Goal: Task Accomplishment & Management: Use online tool/utility

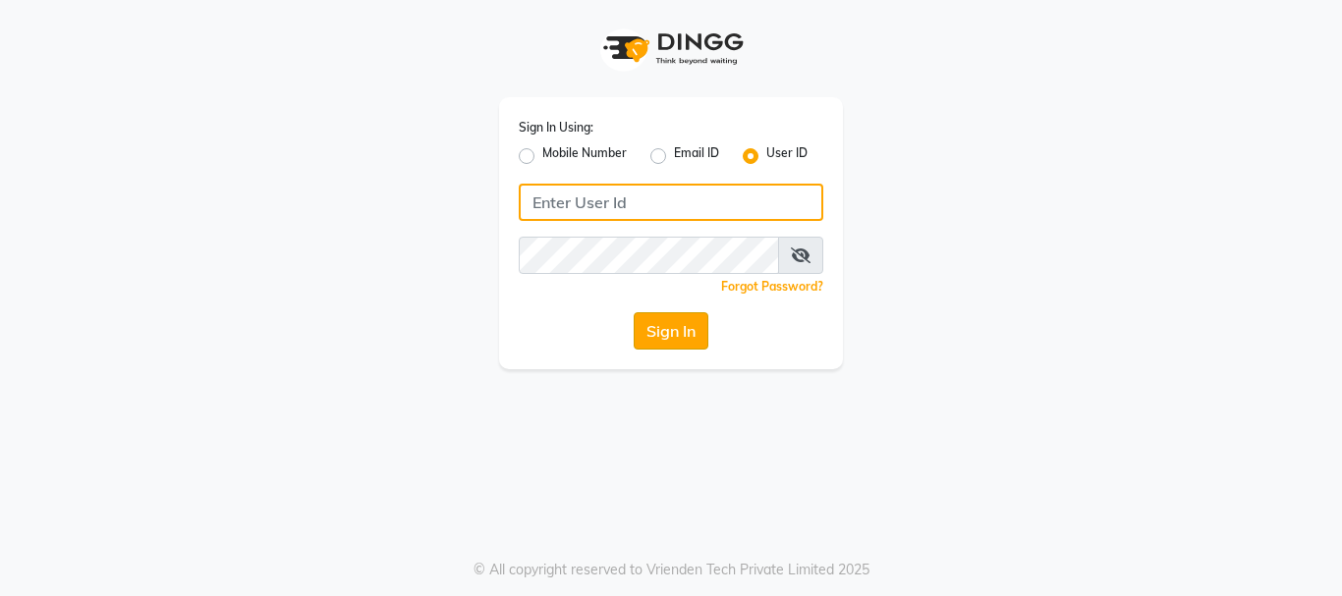
type input "e2610-13"
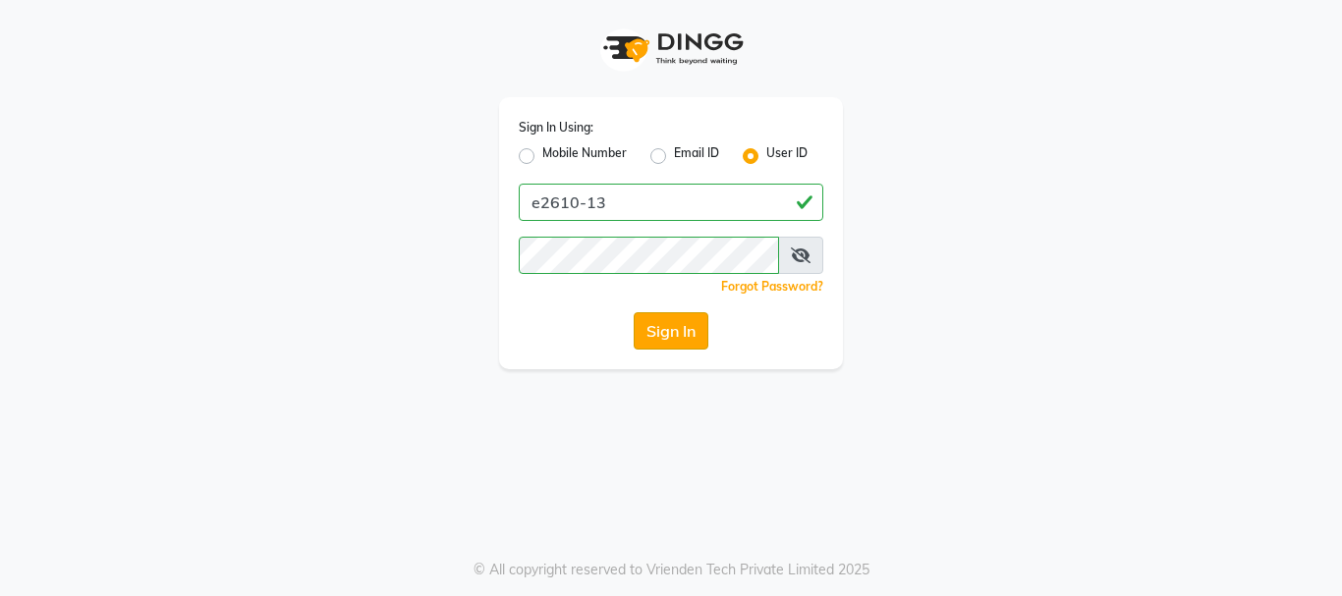
click at [669, 335] on button "Sign In" at bounding box center [671, 330] width 75 height 37
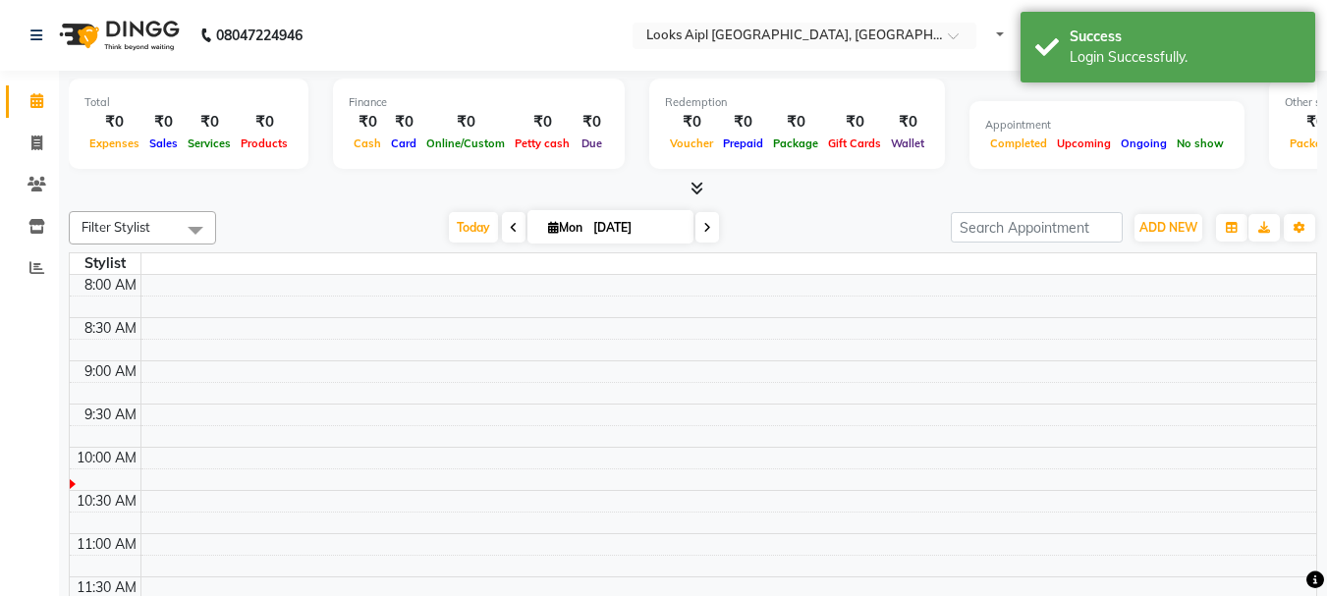
select select "en"
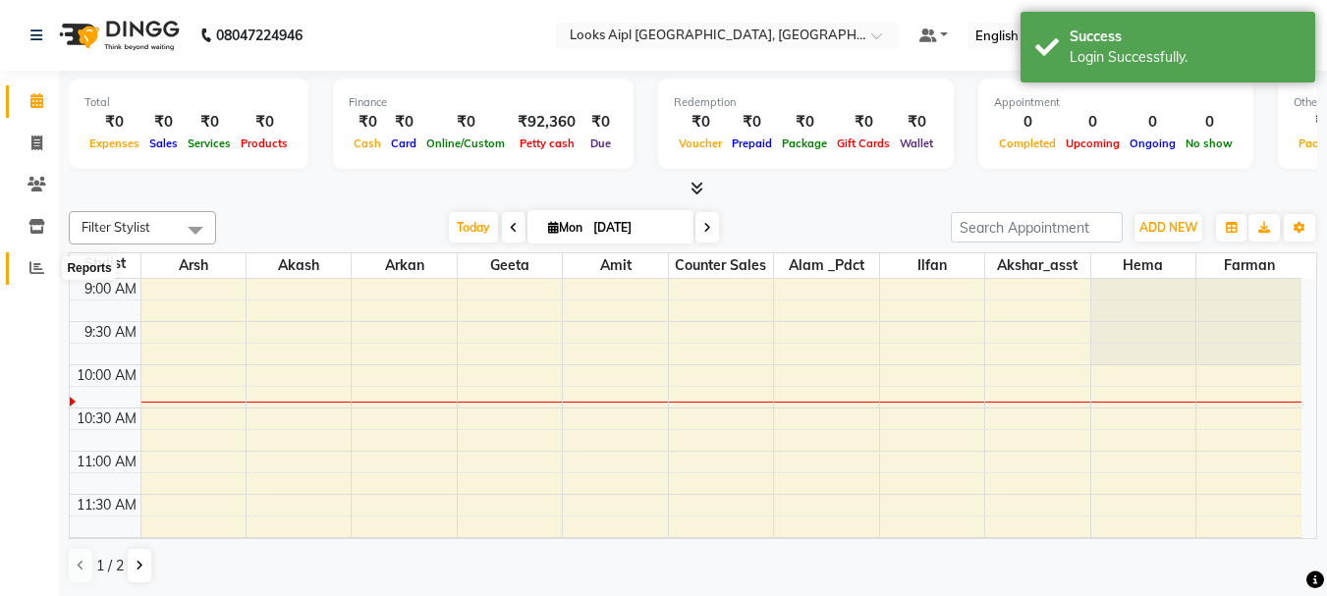
click at [37, 268] on icon at bounding box center [36, 267] width 15 height 15
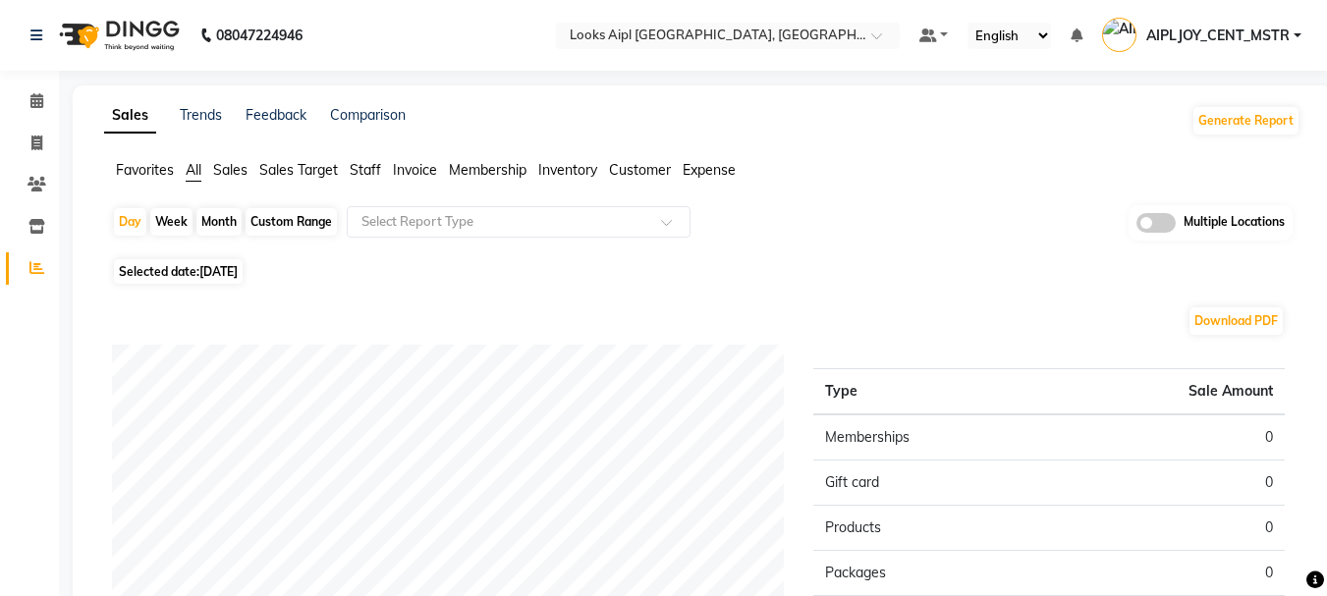
click at [712, 166] on span "Expense" at bounding box center [709, 170] width 53 height 18
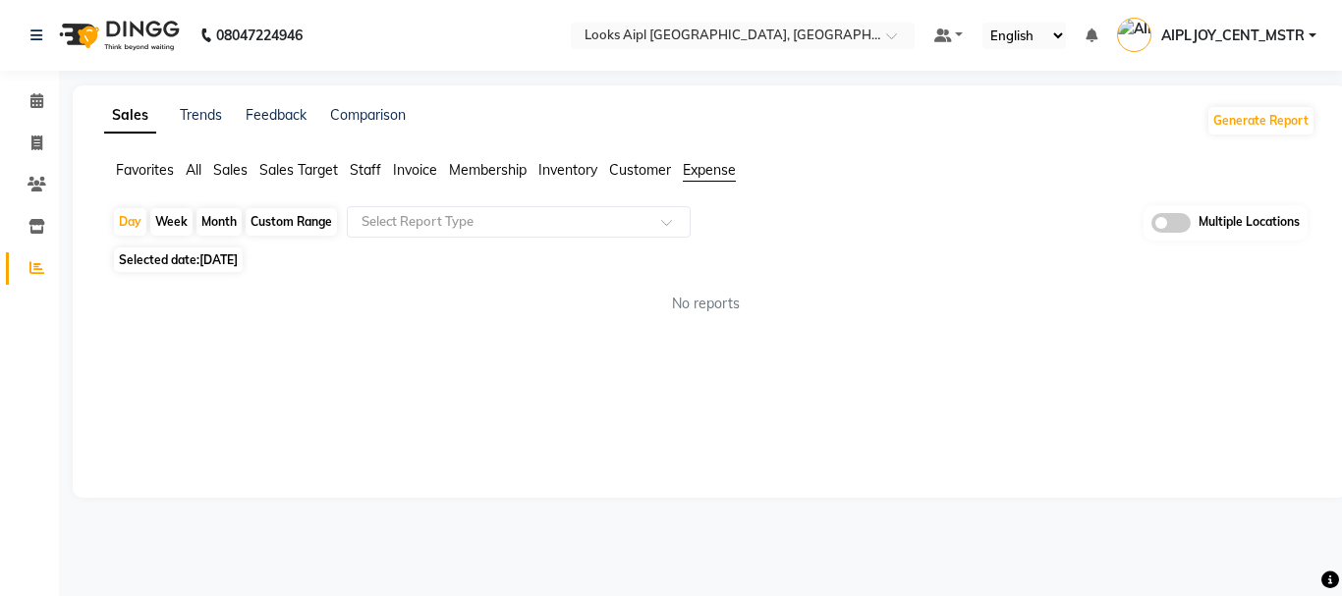
click at [219, 263] on span "[DATE]" at bounding box center [218, 259] width 38 height 15
select select "9"
select select "2025"
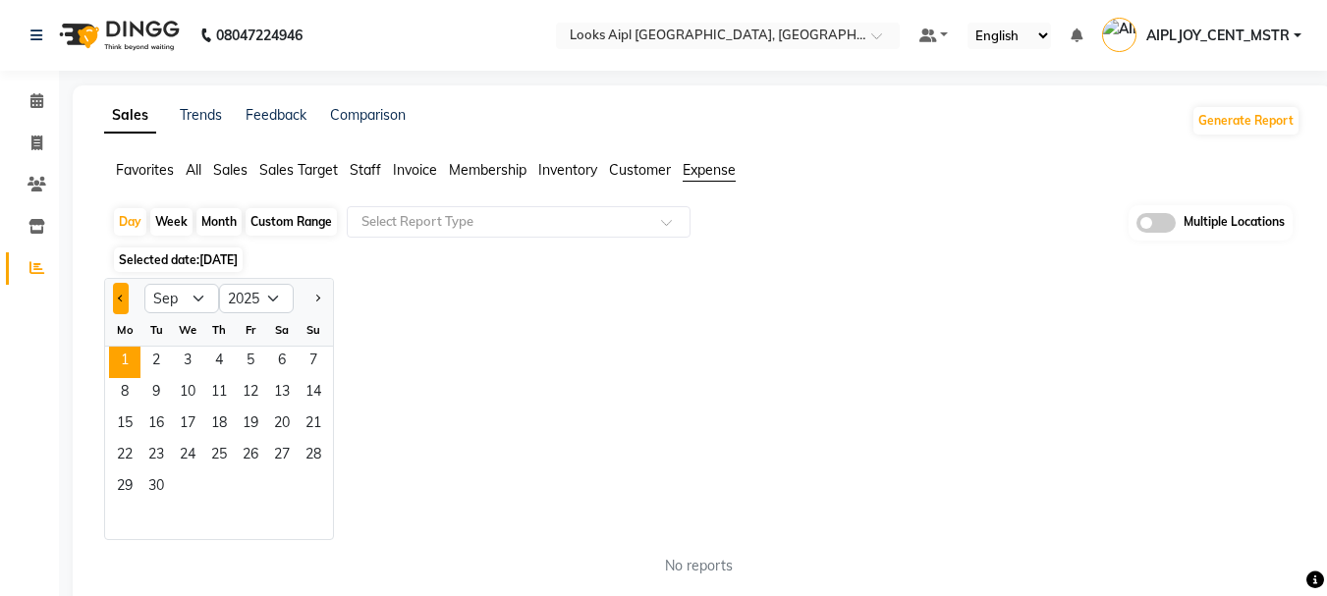
click at [126, 299] on button "Previous month" at bounding box center [121, 298] width 16 height 31
select select "8"
click at [283, 490] on span "30" at bounding box center [281, 488] width 31 height 31
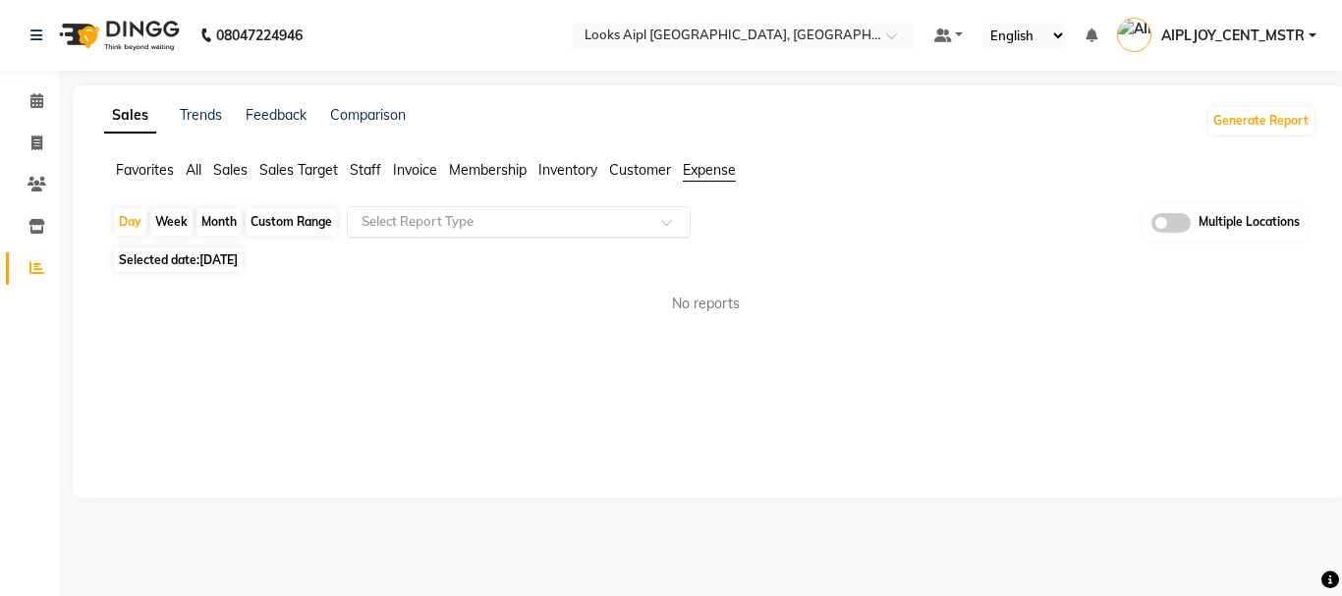
click at [406, 231] on input "text" at bounding box center [499, 222] width 283 height 20
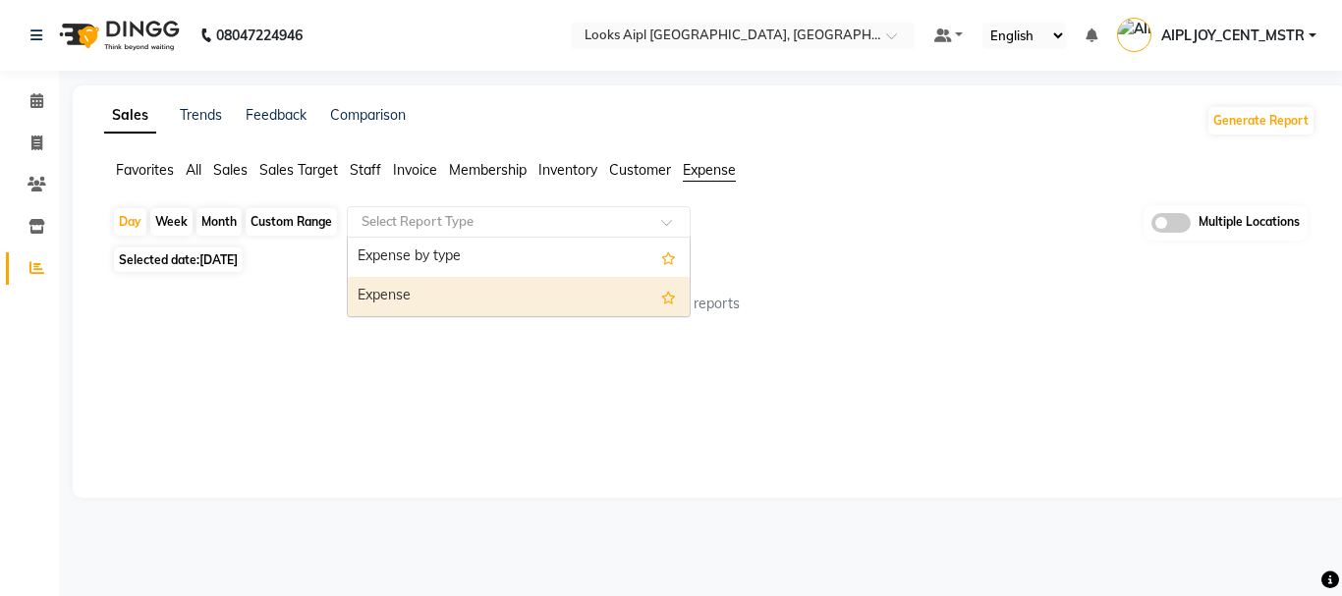
click at [423, 303] on div "Expense" at bounding box center [519, 296] width 342 height 39
select select "full_report"
select select "csv"
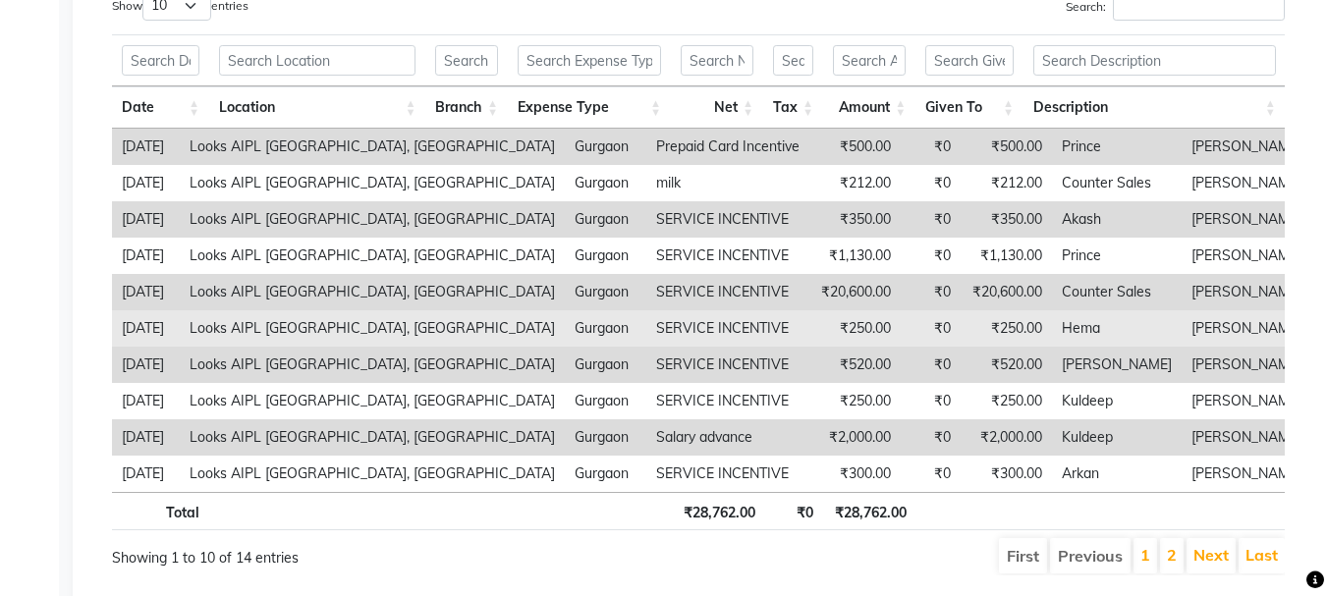
scroll to position [393, 0]
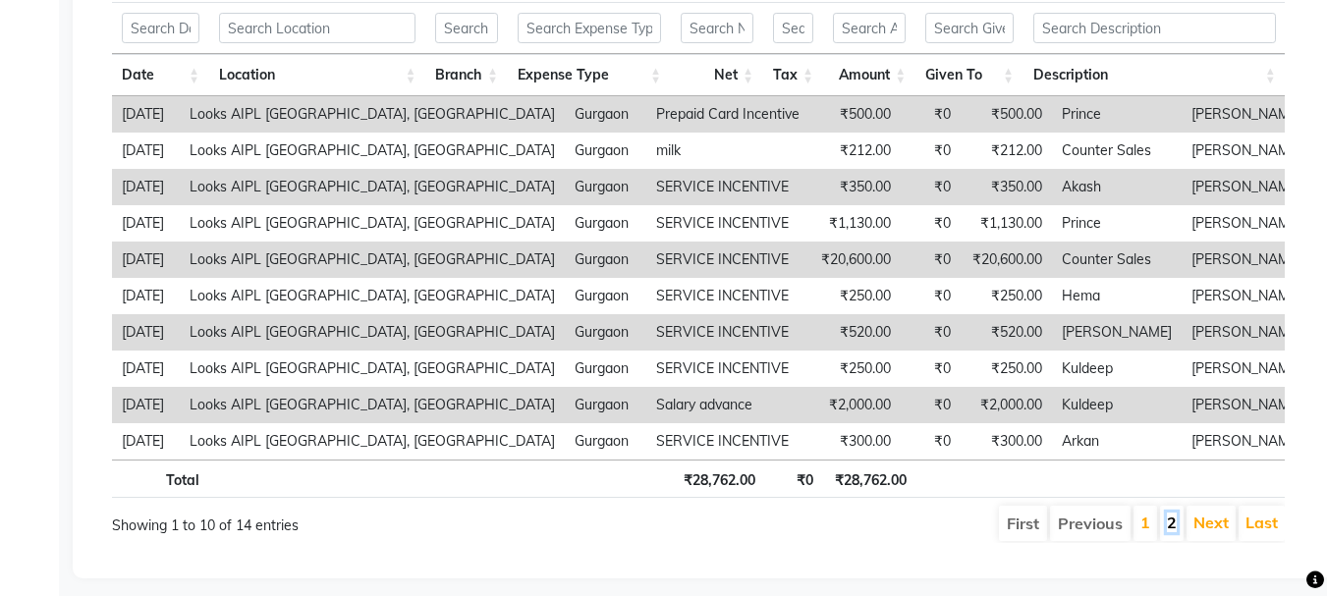
click at [1170, 532] on link "2" at bounding box center [1172, 523] width 10 height 20
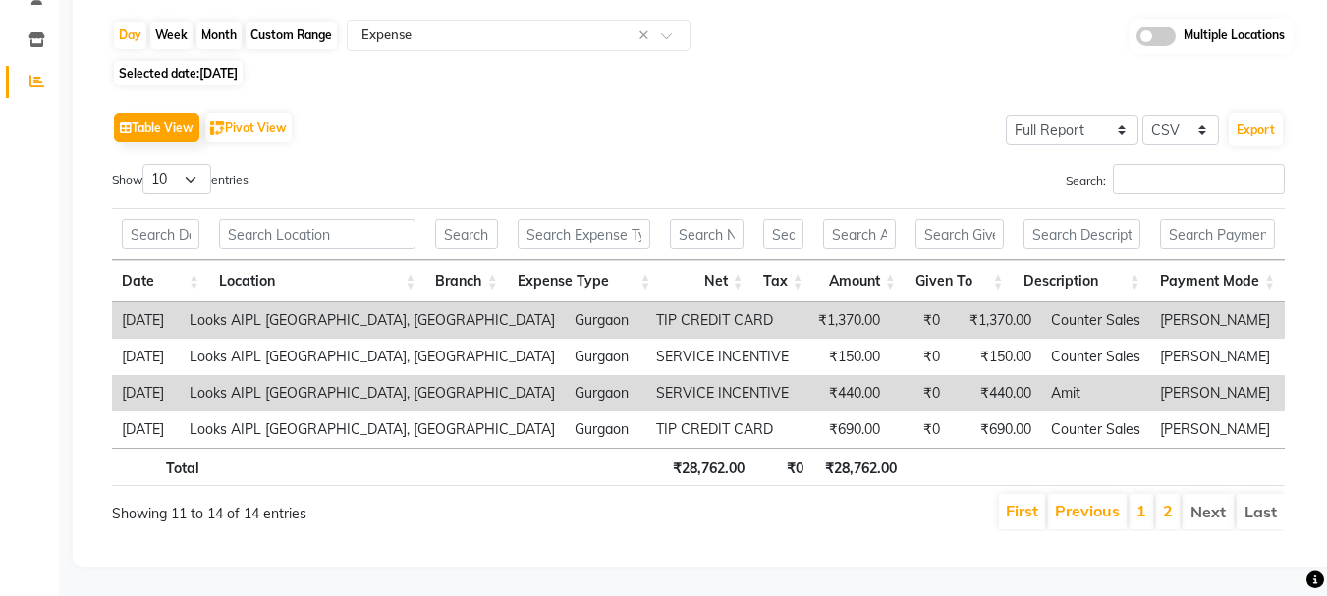
scroll to position [201, 0]
click at [1143, 501] on link "1" at bounding box center [1142, 511] width 10 height 20
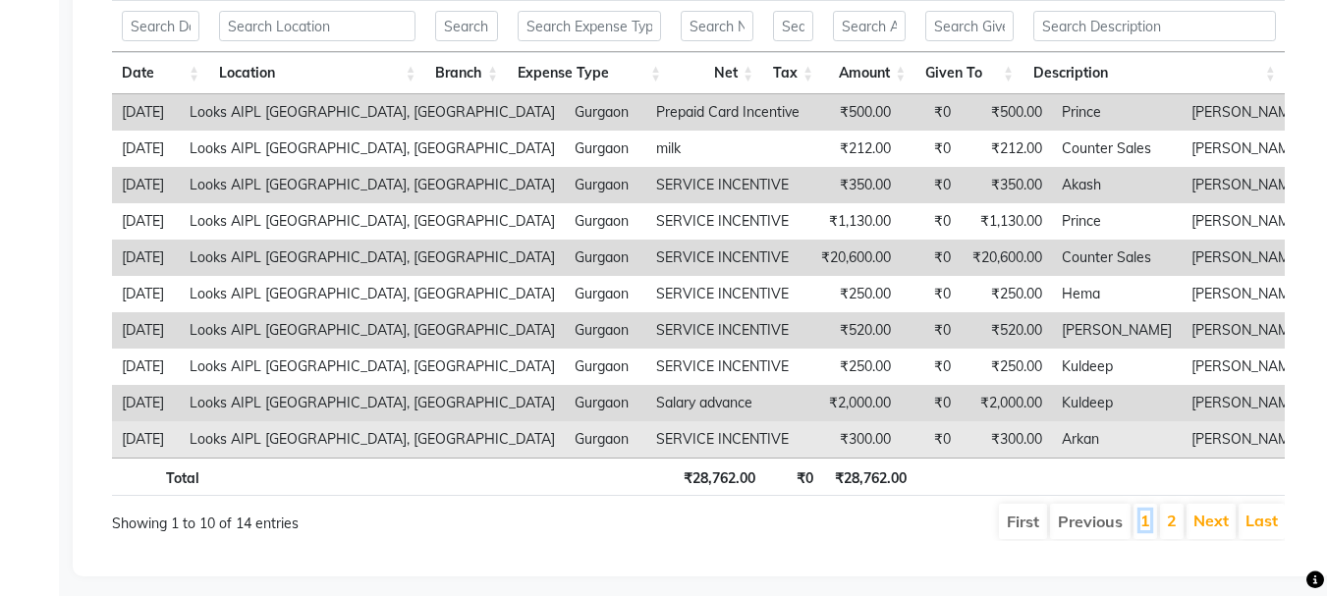
scroll to position [434, 0]
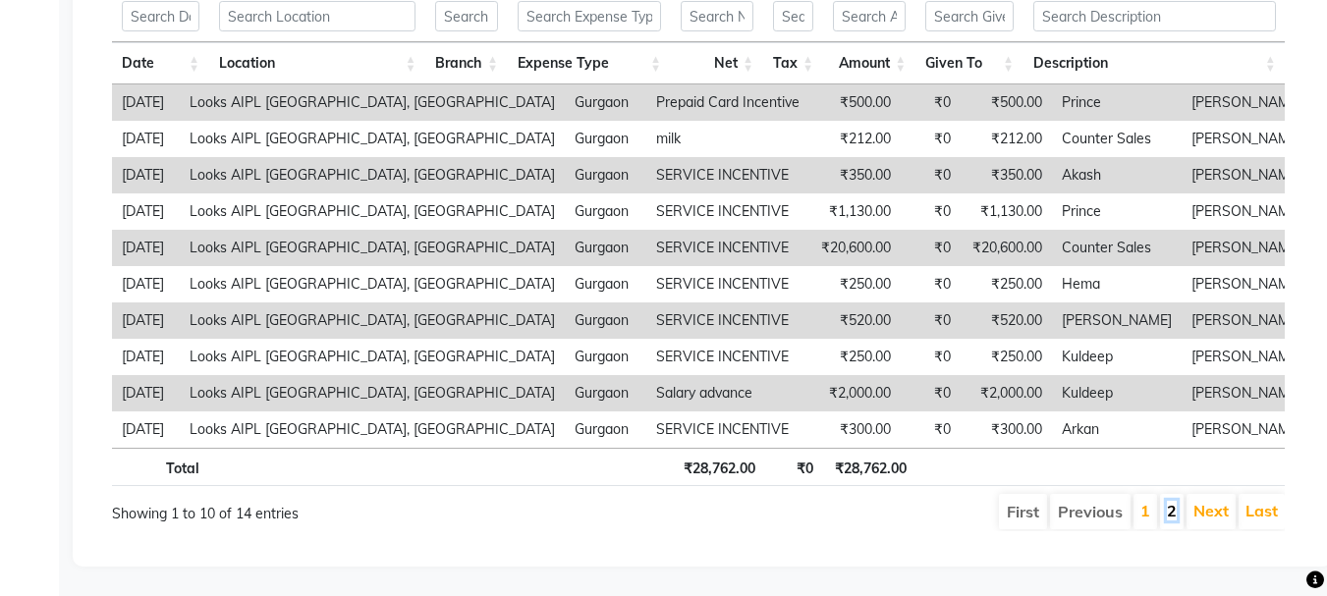
click at [1174, 501] on link "2" at bounding box center [1172, 511] width 10 height 20
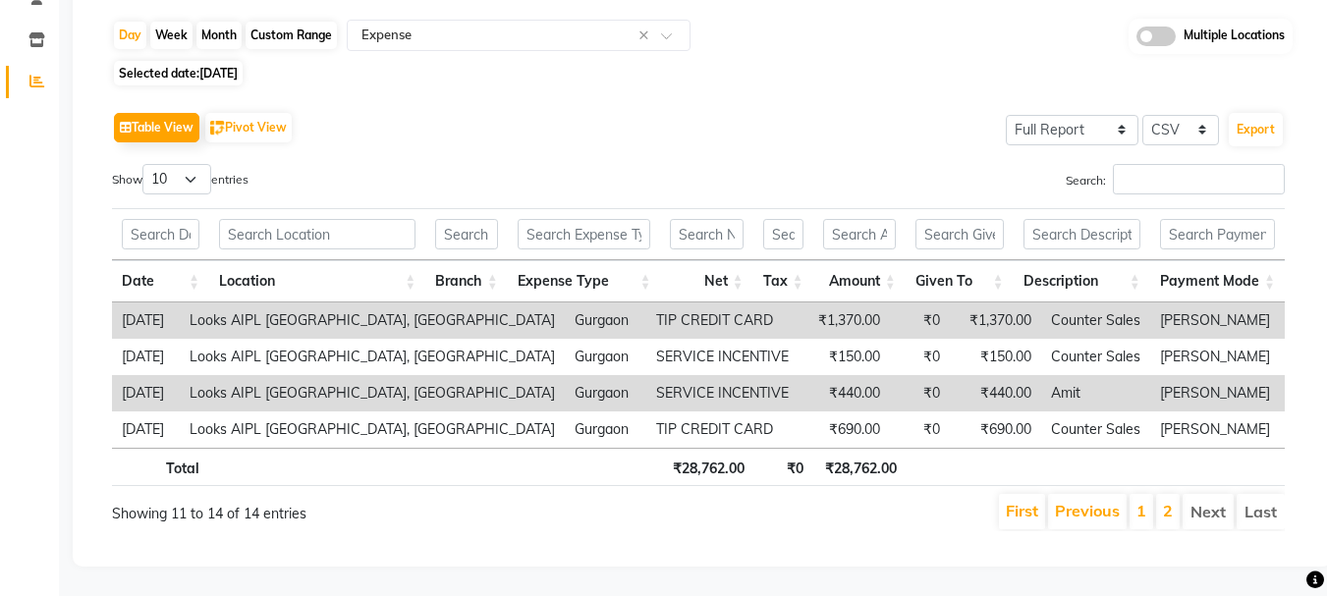
scroll to position [201, 0]
click at [1145, 506] on li "1" at bounding box center [1142, 511] width 24 height 35
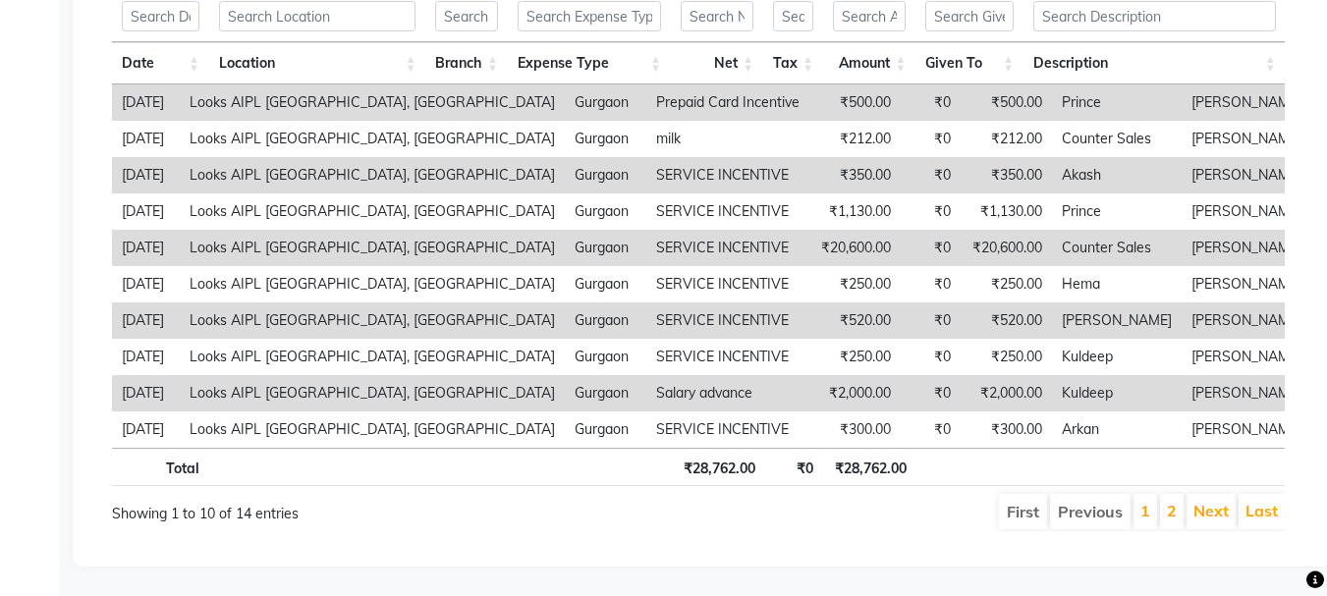
scroll to position [434, 0]
click at [1166, 497] on li "2" at bounding box center [1172, 511] width 24 height 35
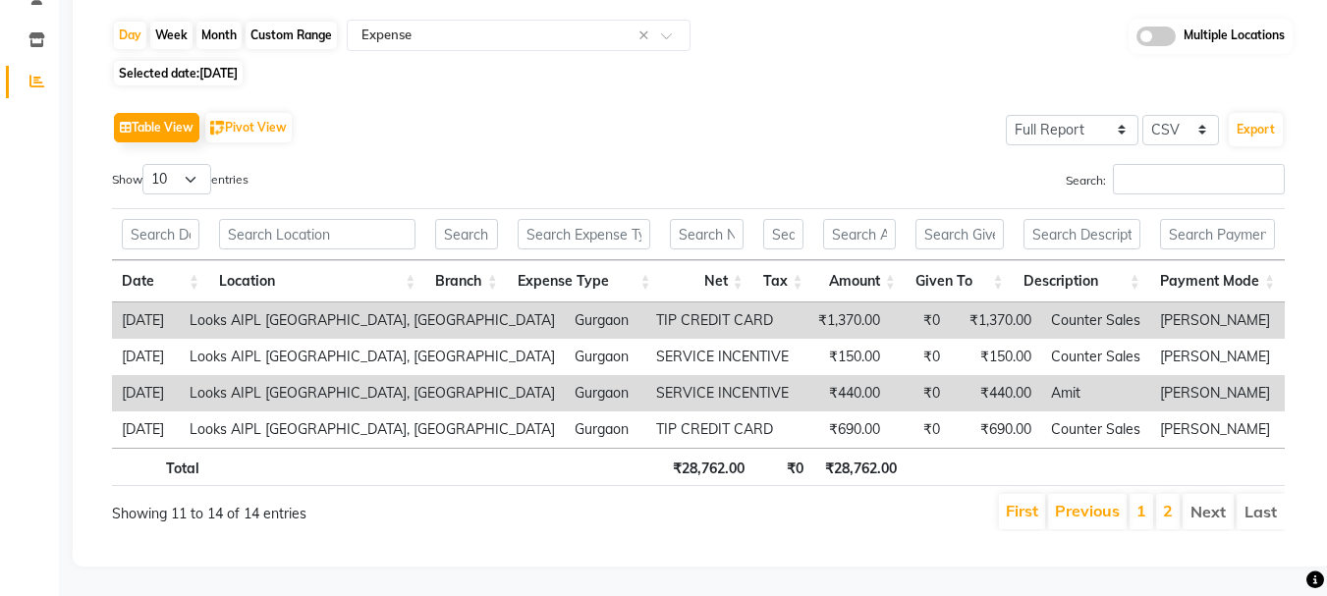
scroll to position [201, 0]
click at [1141, 501] on link "1" at bounding box center [1142, 511] width 10 height 20
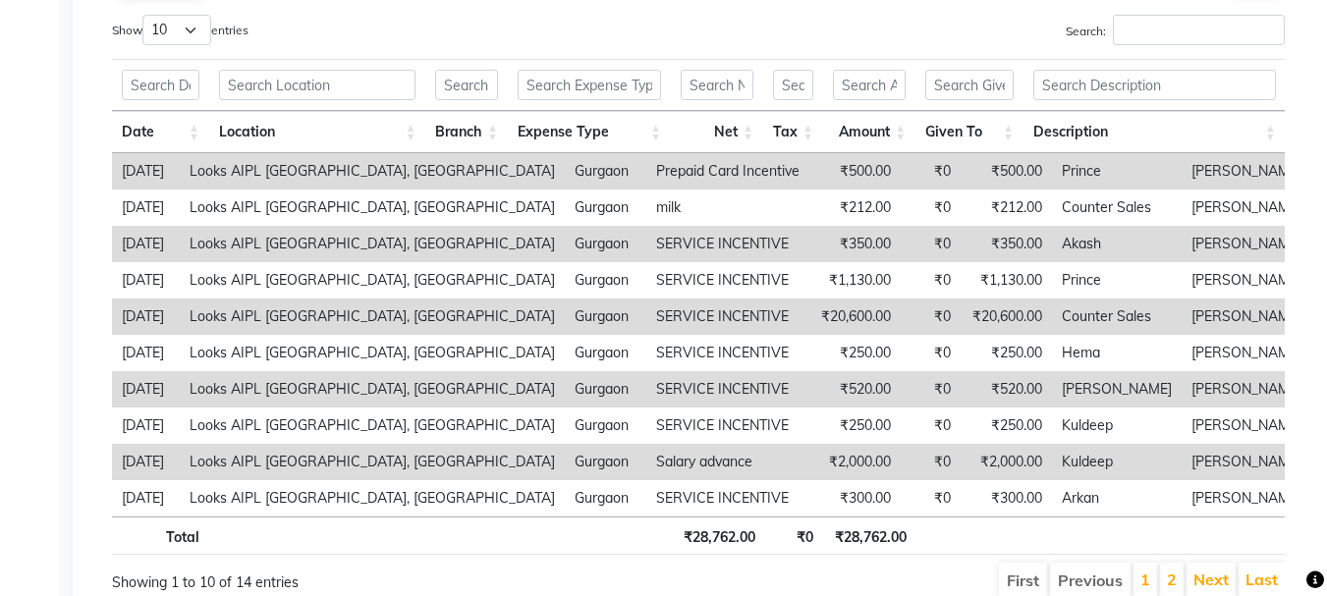
scroll to position [434, 0]
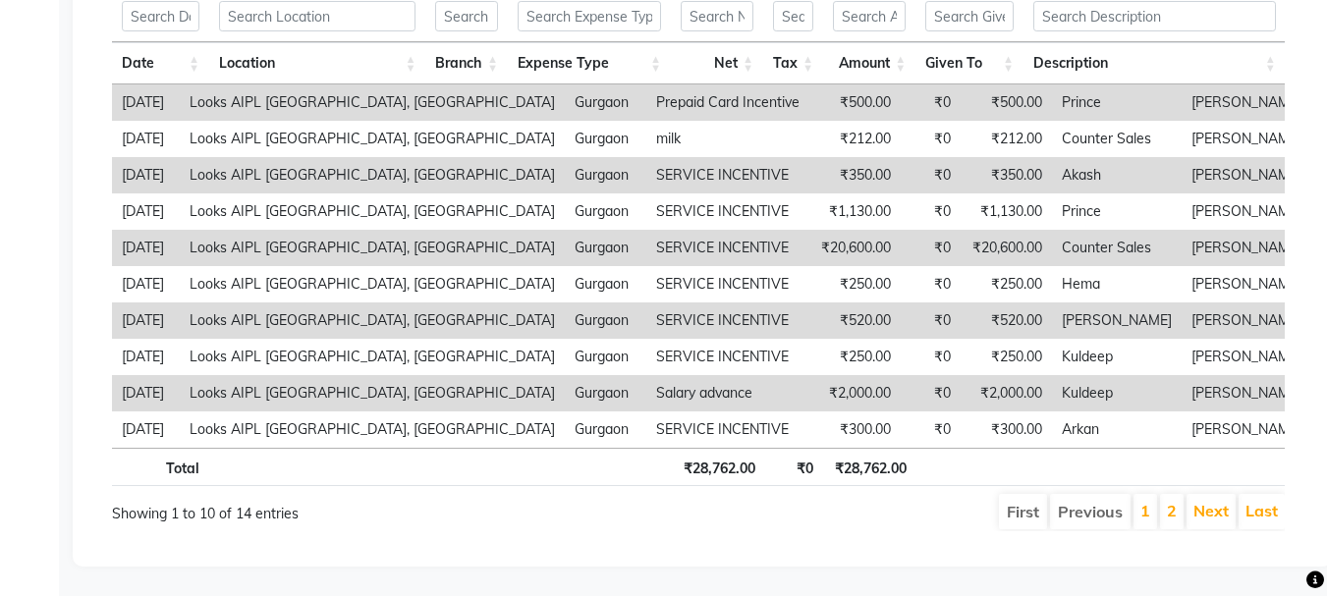
click at [1178, 494] on li "2" at bounding box center [1172, 511] width 24 height 35
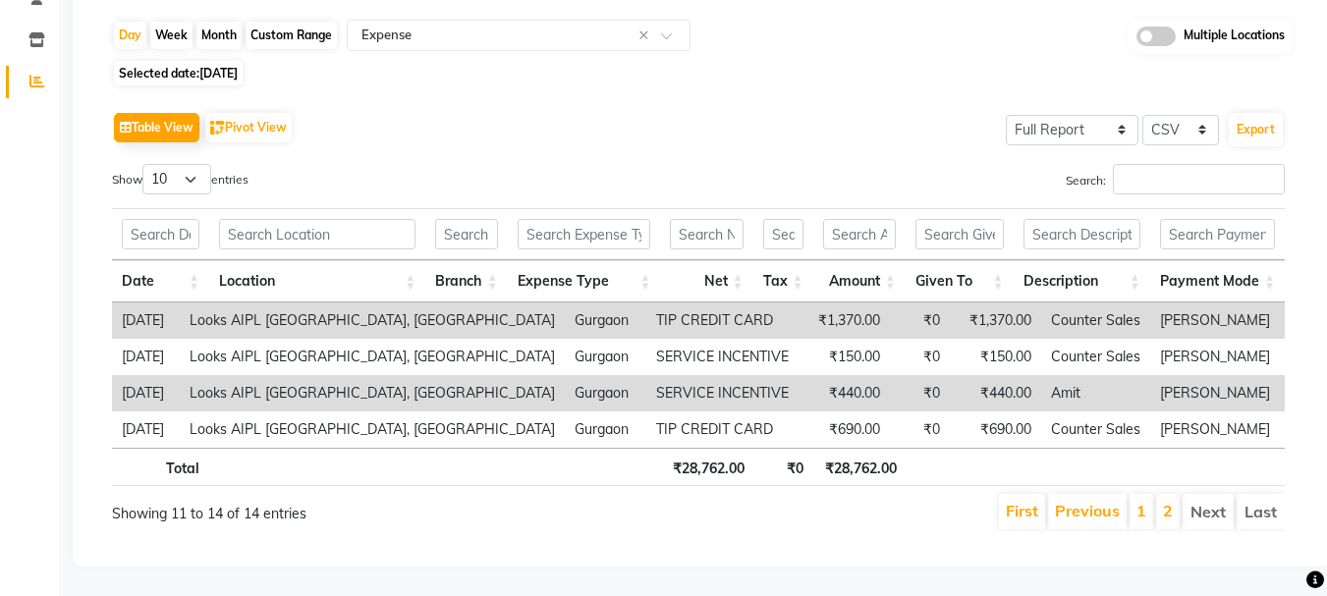
scroll to position [201, 0]
click at [1143, 501] on link "1" at bounding box center [1142, 511] width 10 height 20
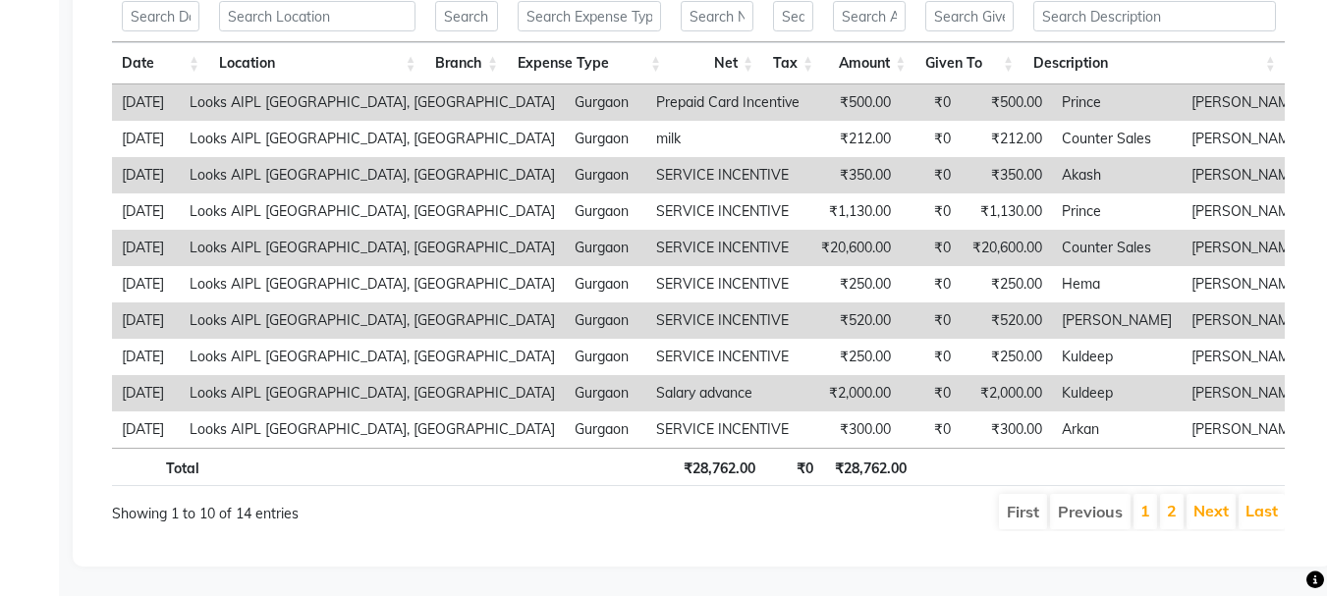
scroll to position [434, 0]
click at [1172, 501] on link "2" at bounding box center [1172, 511] width 10 height 20
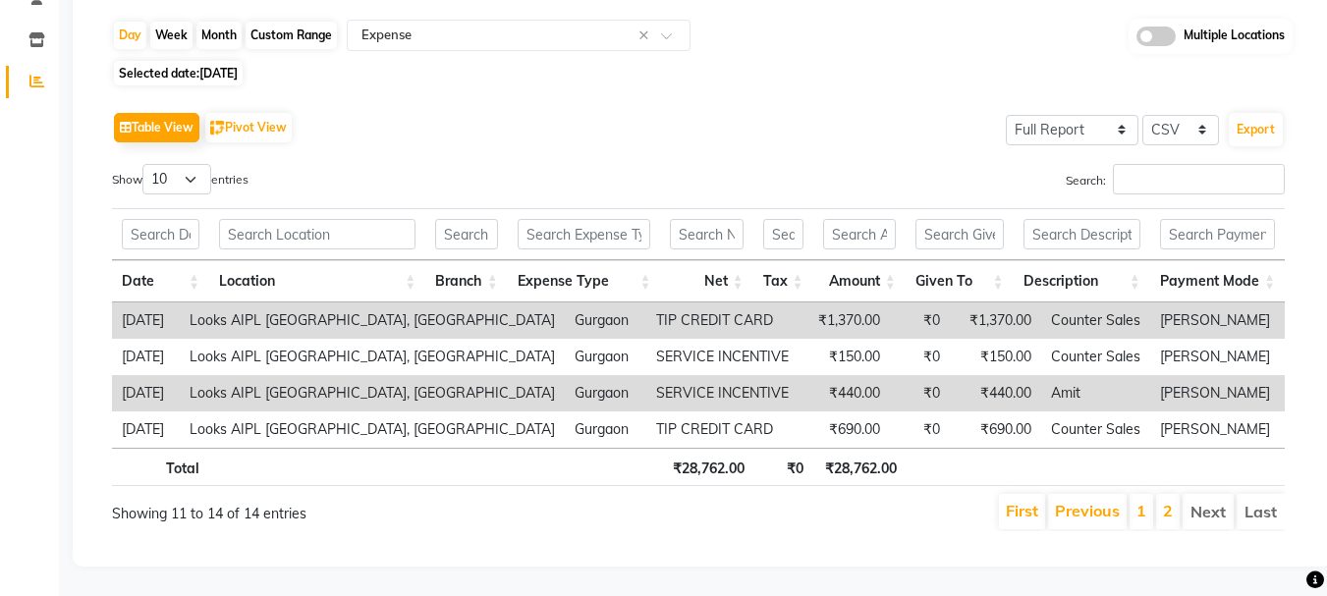
scroll to position [201, 0]
click at [1138, 504] on link "1" at bounding box center [1142, 511] width 10 height 20
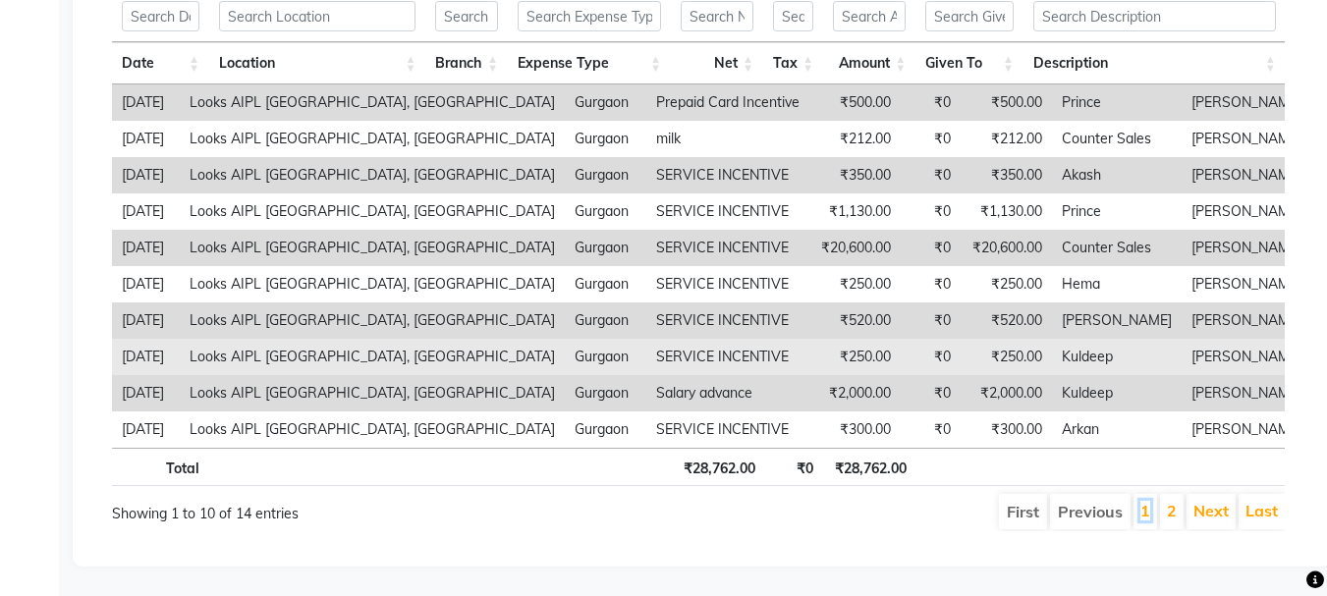
scroll to position [0, 0]
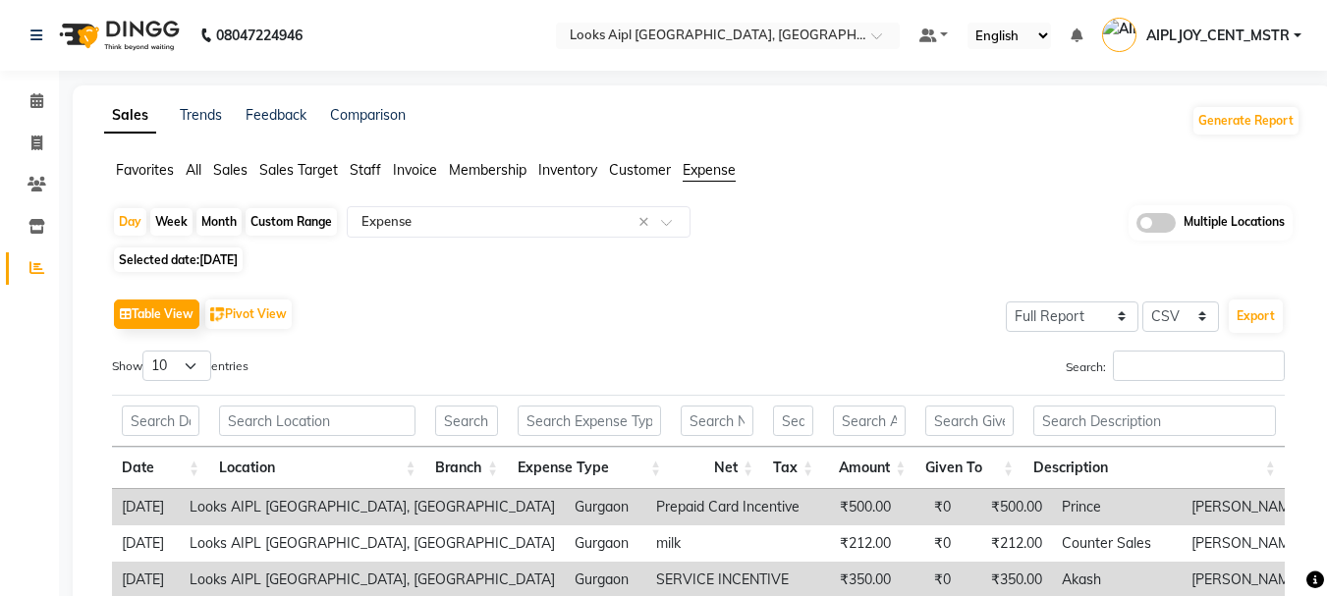
click at [225, 255] on span "[DATE]" at bounding box center [218, 259] width 38 height 15
select select "8"
select select "2025"
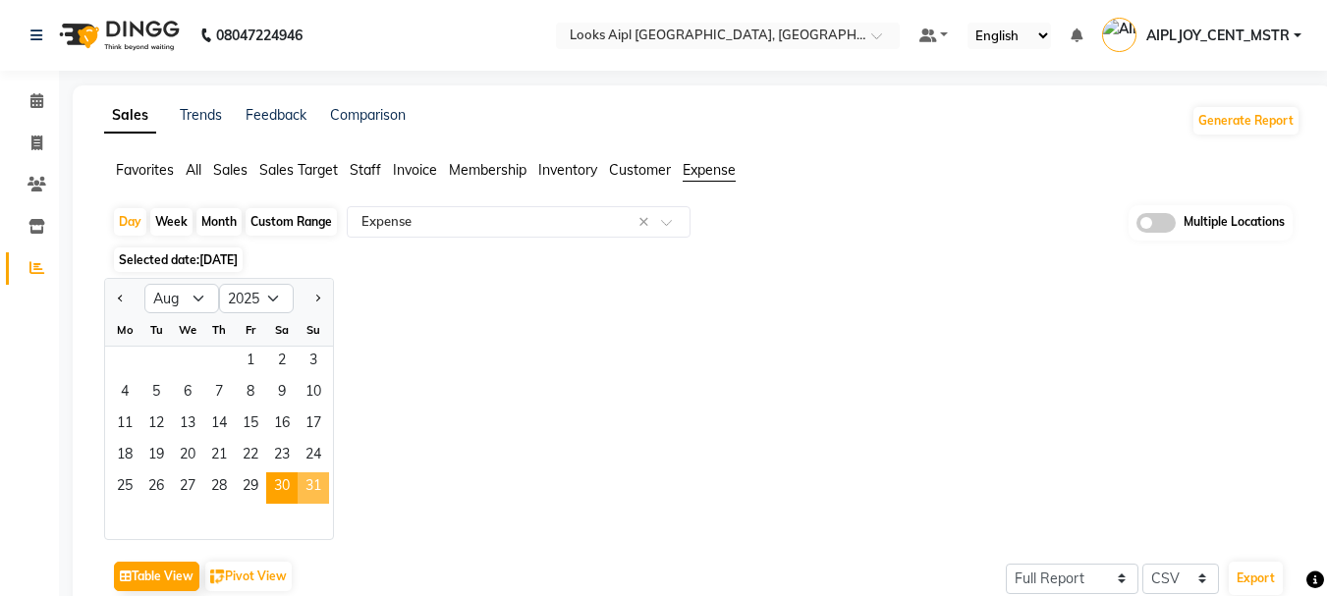
click at [308, 485] on span "31" at bounding box center [313, 488] width 31 height 31
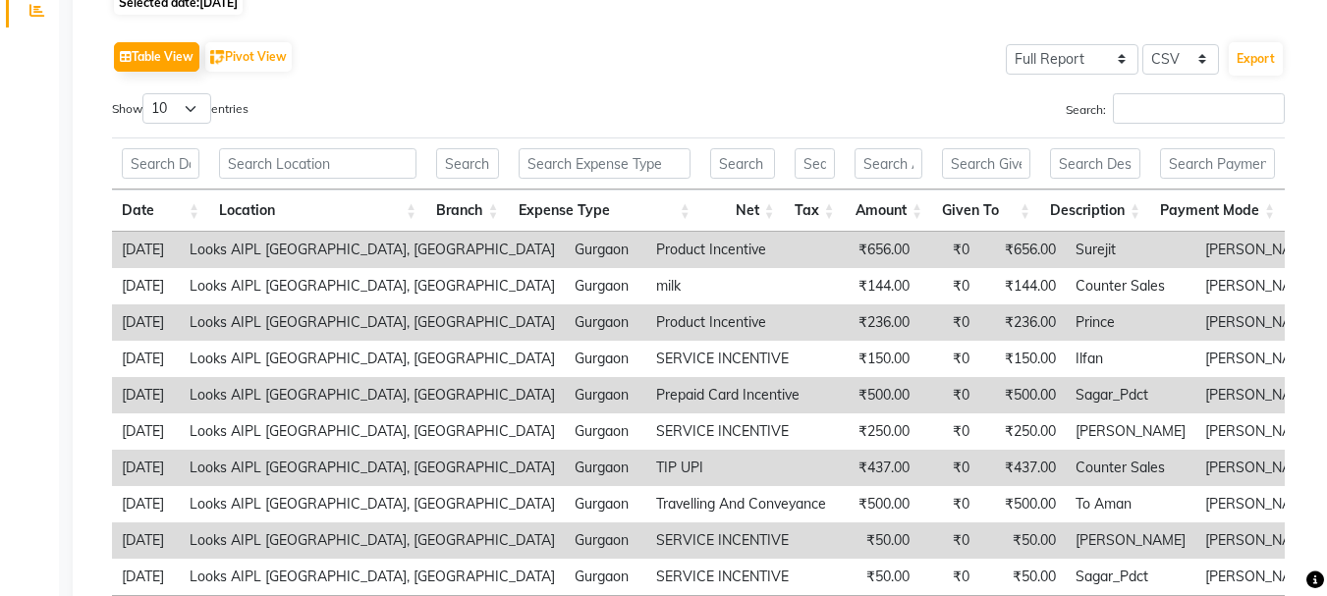
scroll to position [393, 0]
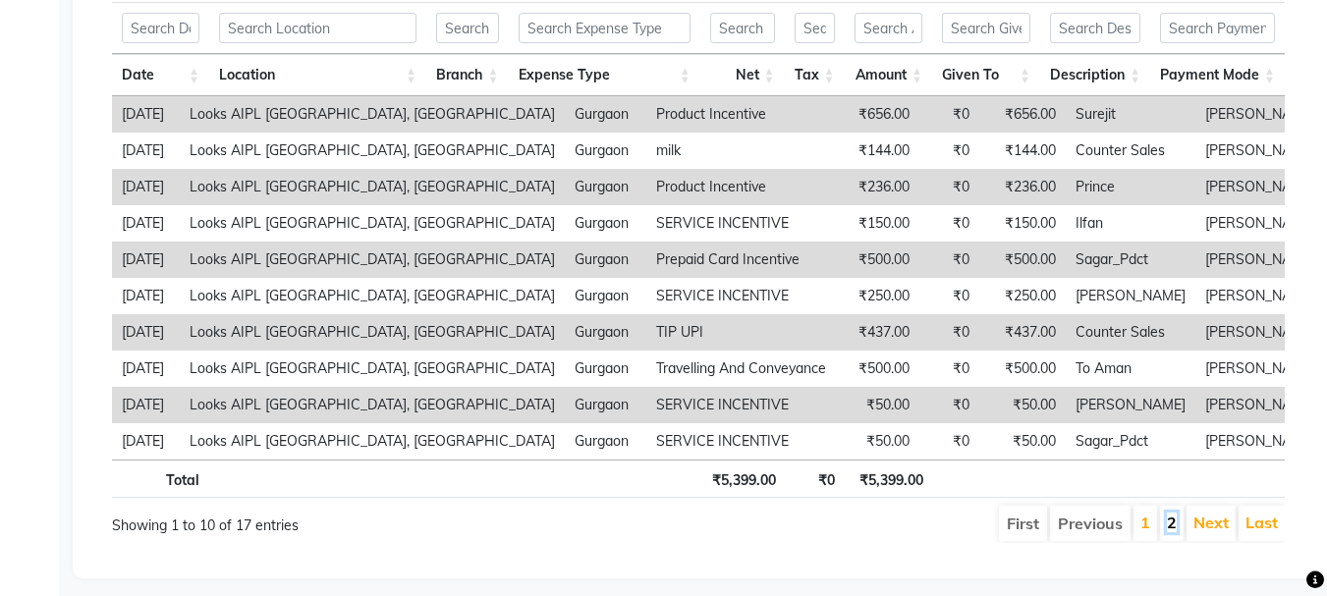
click at [1168, 524] on link "2" at bounding box center [1172, 523] width 10 height 20
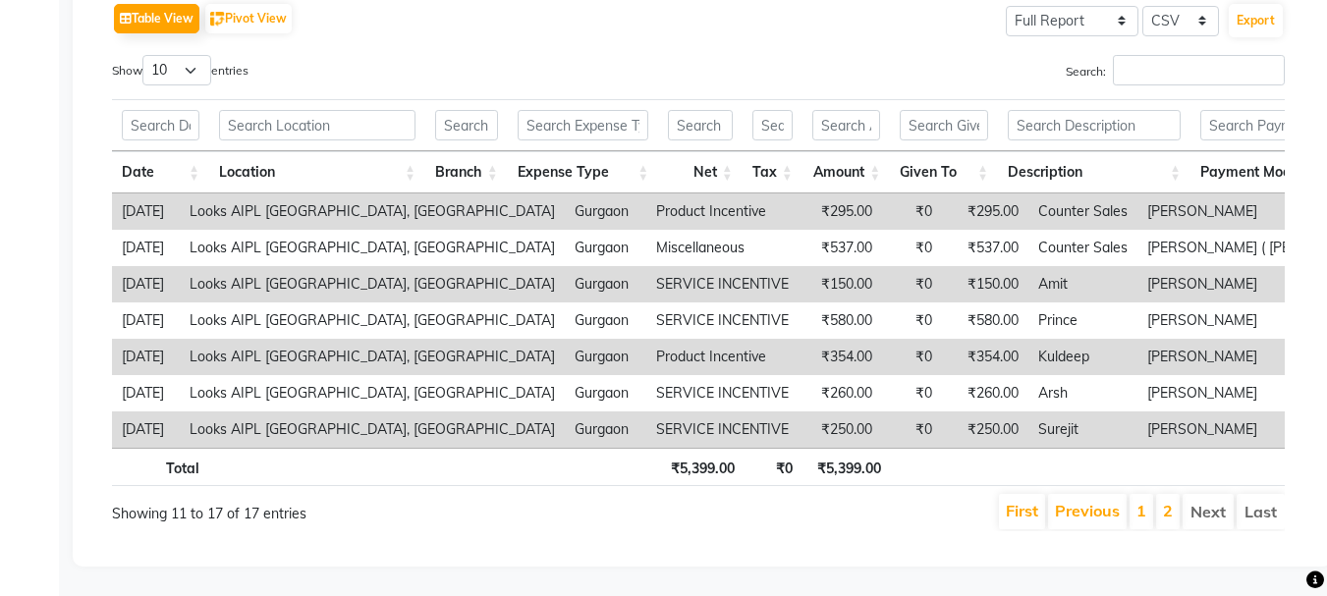
scroll to position [325, 0]
click at [1147, 501] on link "1" at bounding box center [1142, 511] width 10 height 20
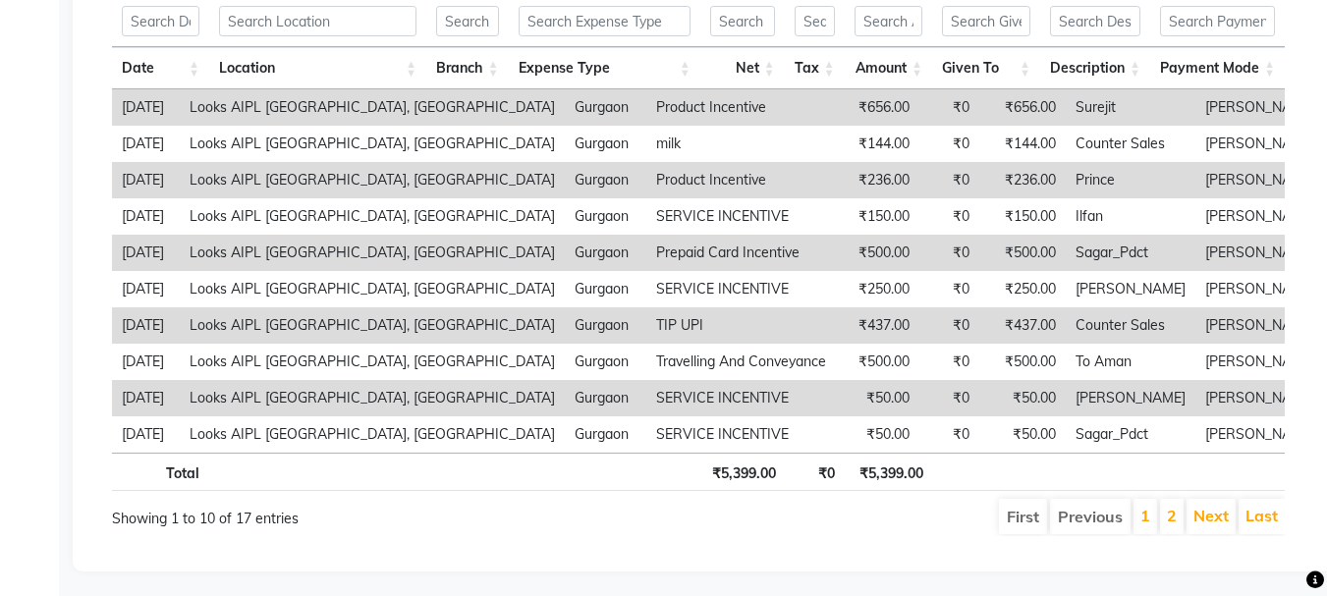
scroll to position [420, 0]
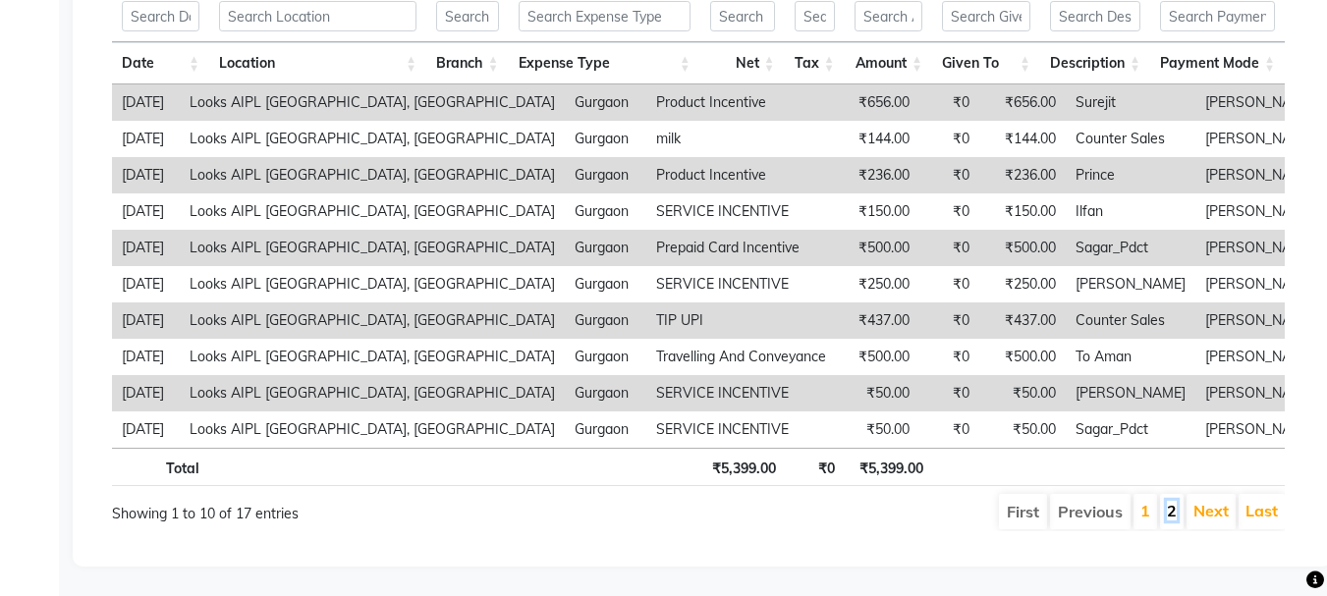
click at [1173, 501] on link "2" at bounding box center [1172, 511] width 10 height 20
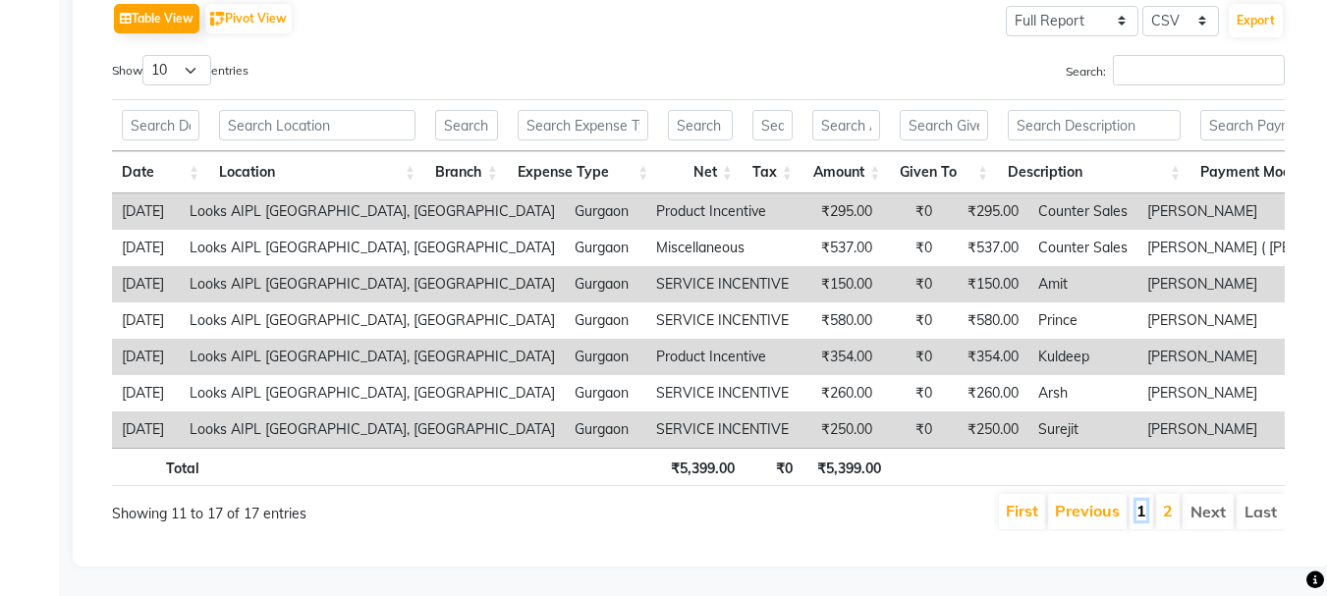
click at [1140, 501] on link "1" at bounding box center [1142, 511] width 10 height 20
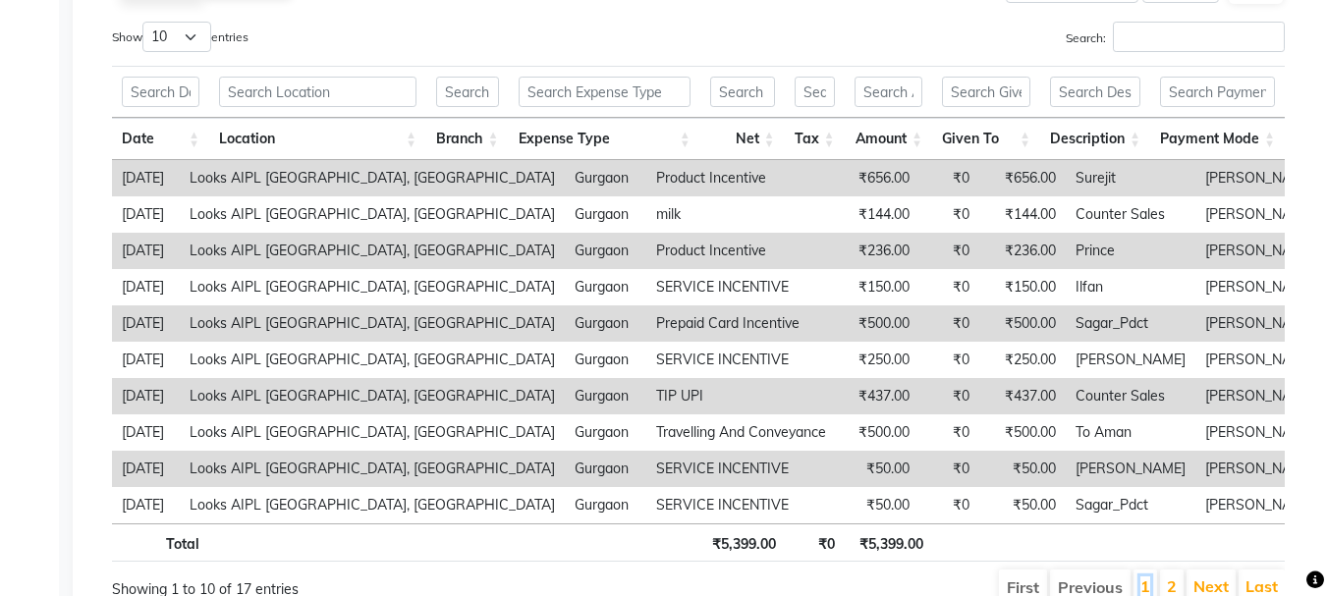
scroll to position [420, 0]
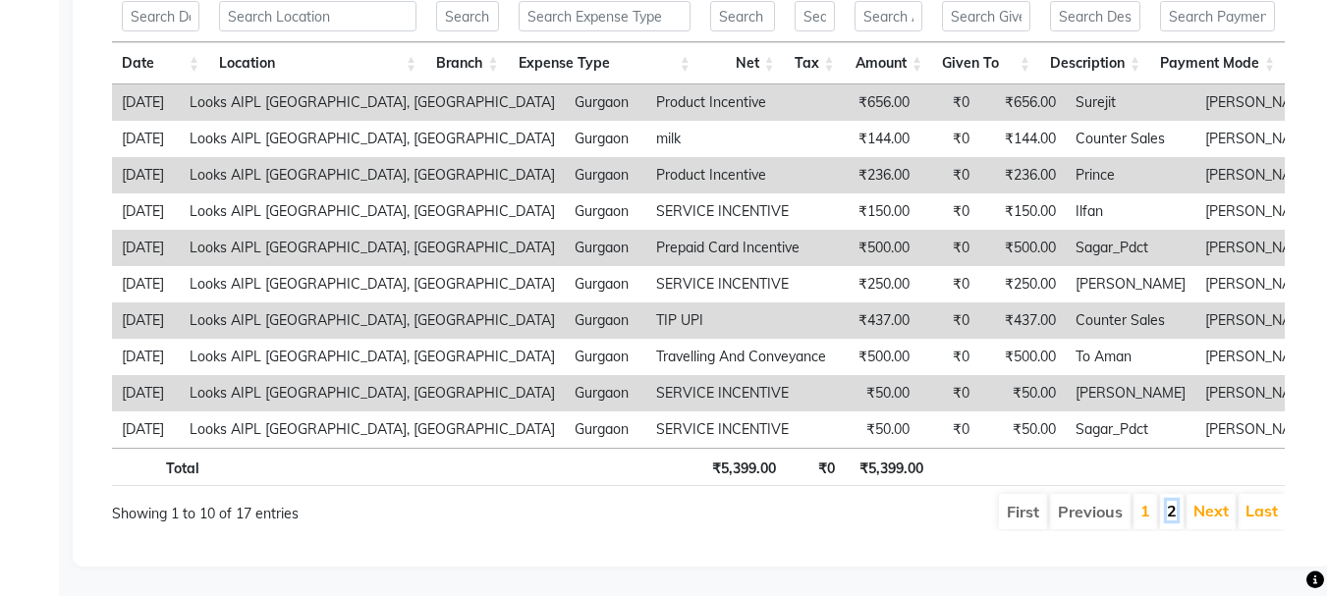
click at [1170, 501] on link "2" at bounding box center [1172, 511] width 10 height 20
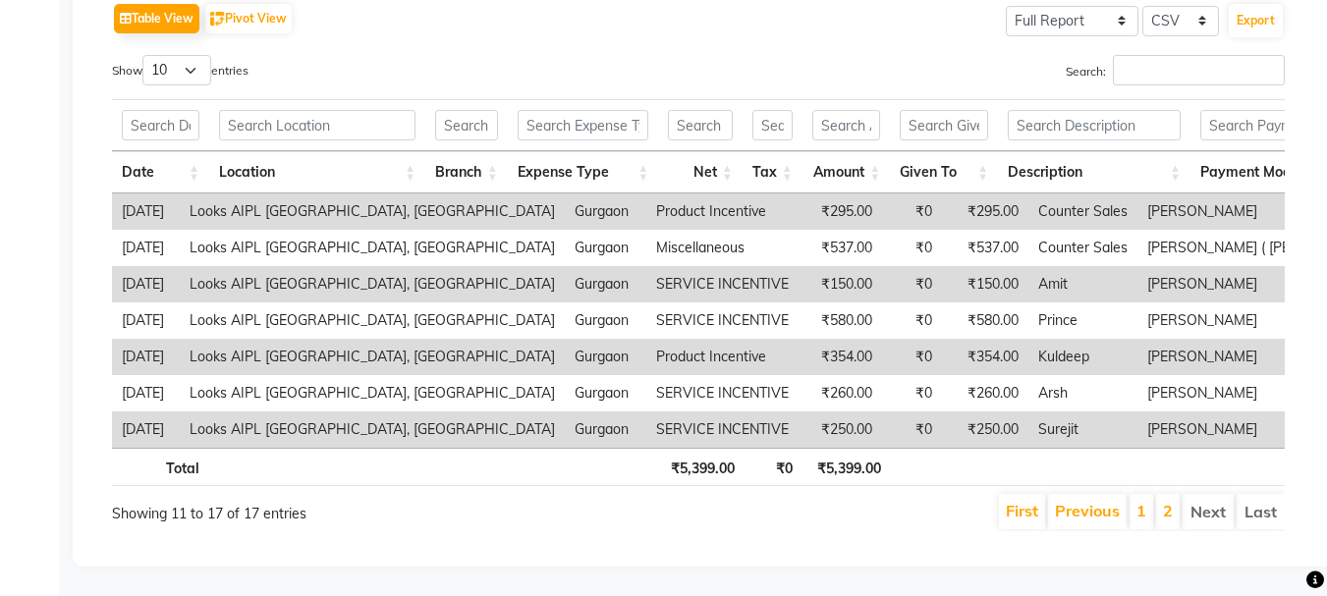
scroll to position [325, 0]
click at [1140, 503] on link "1" at bounding box center [1142, 511] width 10 height 20
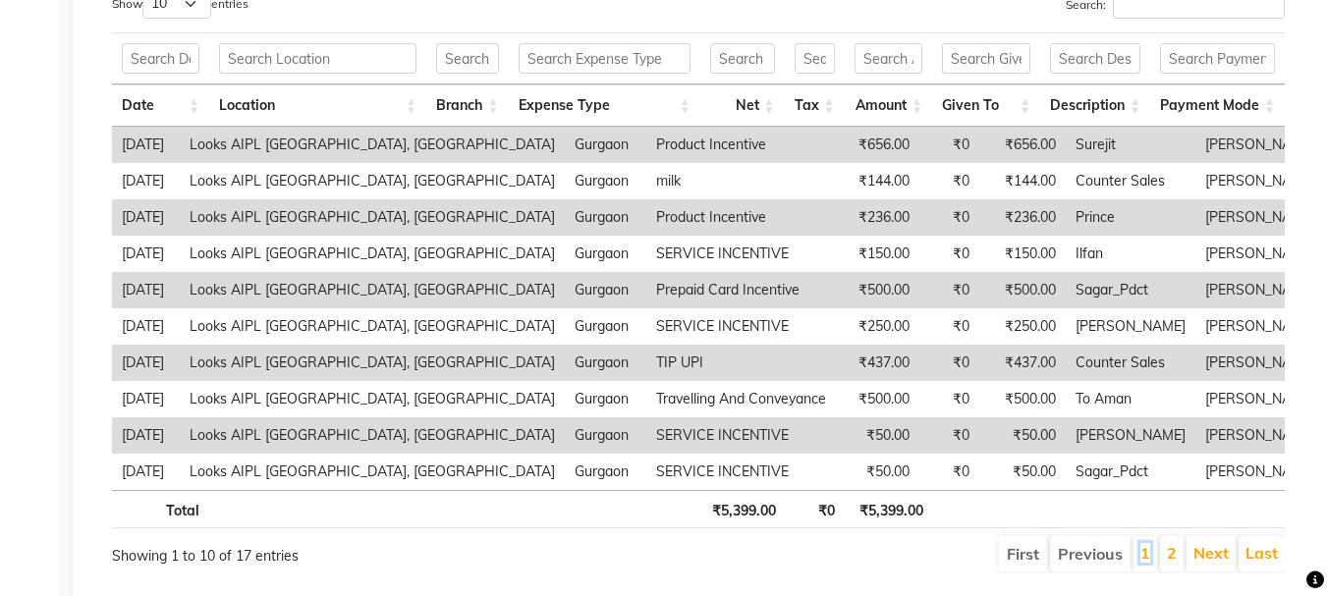
scroll to position [420, 0]
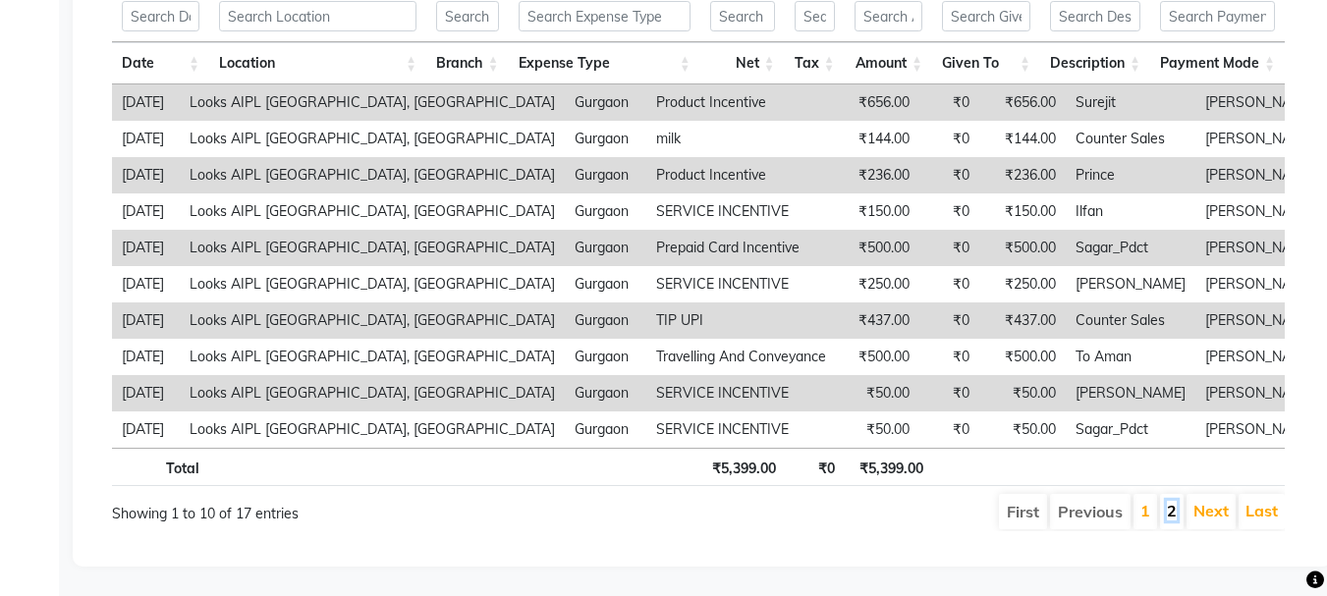
click at [1174, 501] on link "2" at bounding box center [1172, 511] width 10 height 20
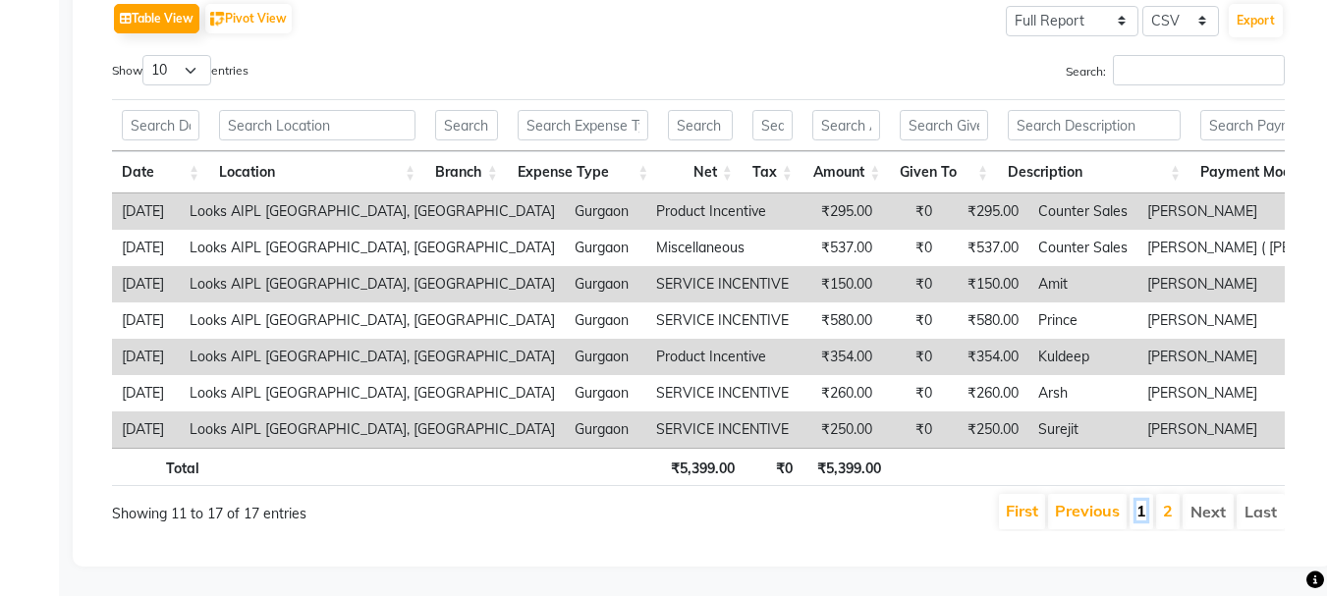
click at [1146, 503] on link "1" at bounding box center [1142, 511] width 10 height 20
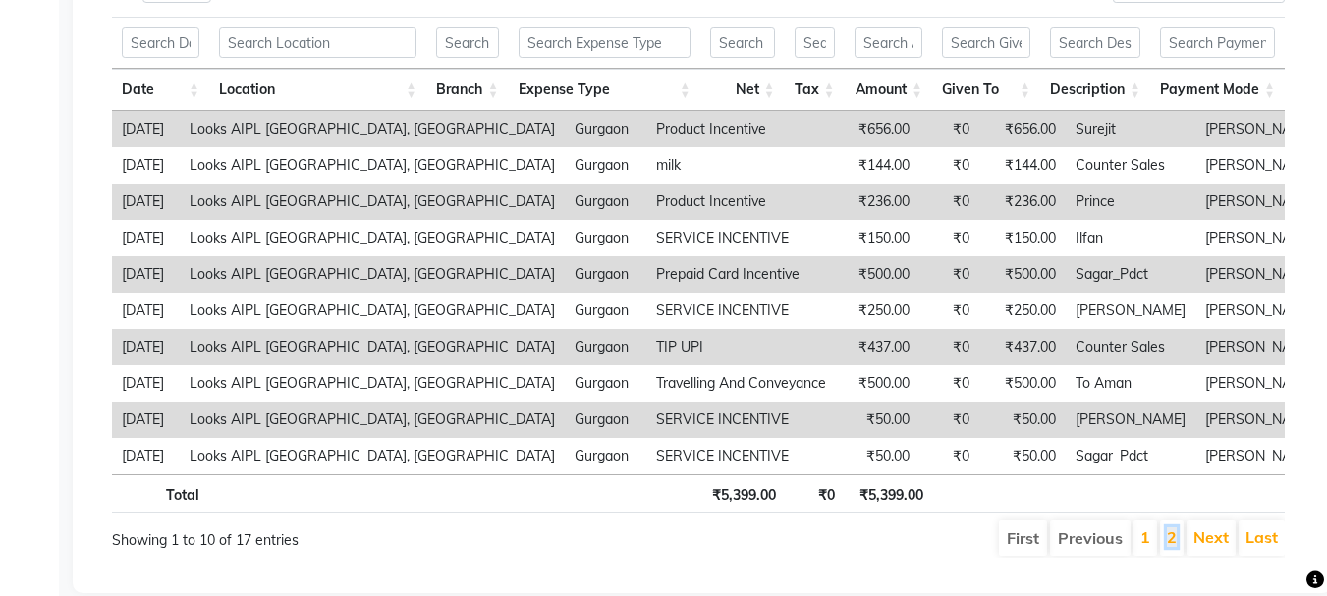
scroll to position [420, 0]
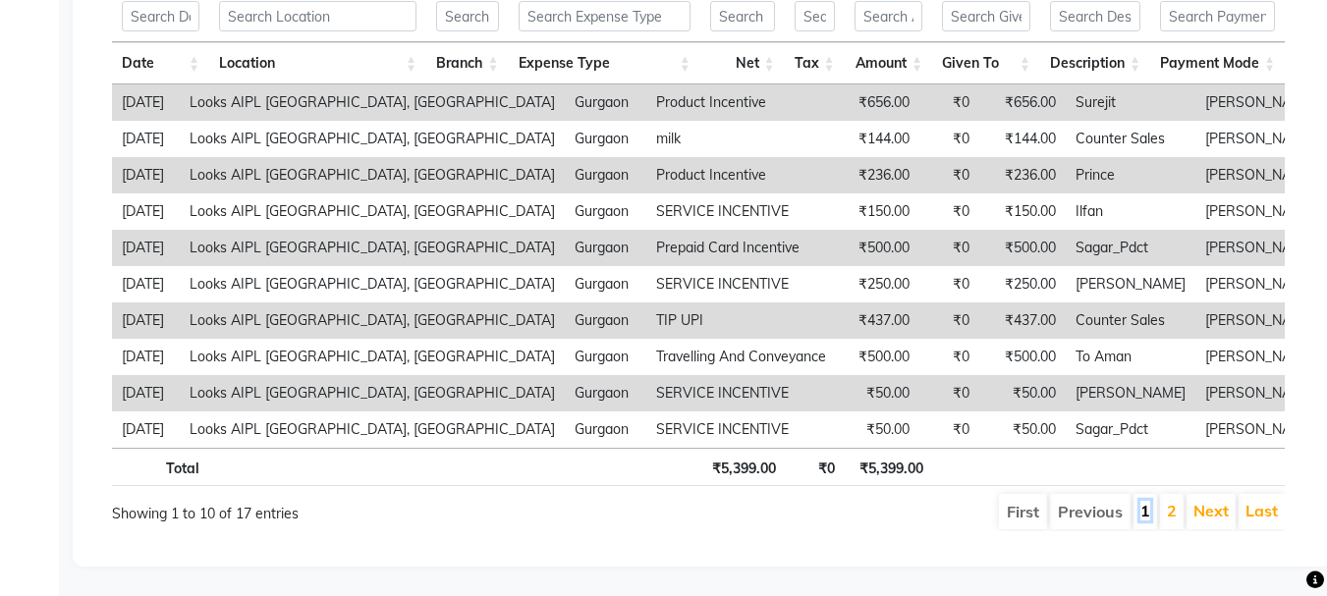
click at [1147, 501] on link "1" at bounding box center [1146, 511] width 10 height 20
click at [1145, 501] on link "1" at bounding box center [1146, 511] width 10 height 20
click at [1174, 501] on link "2" at bounding box center [1172, 511] width 10 height 20
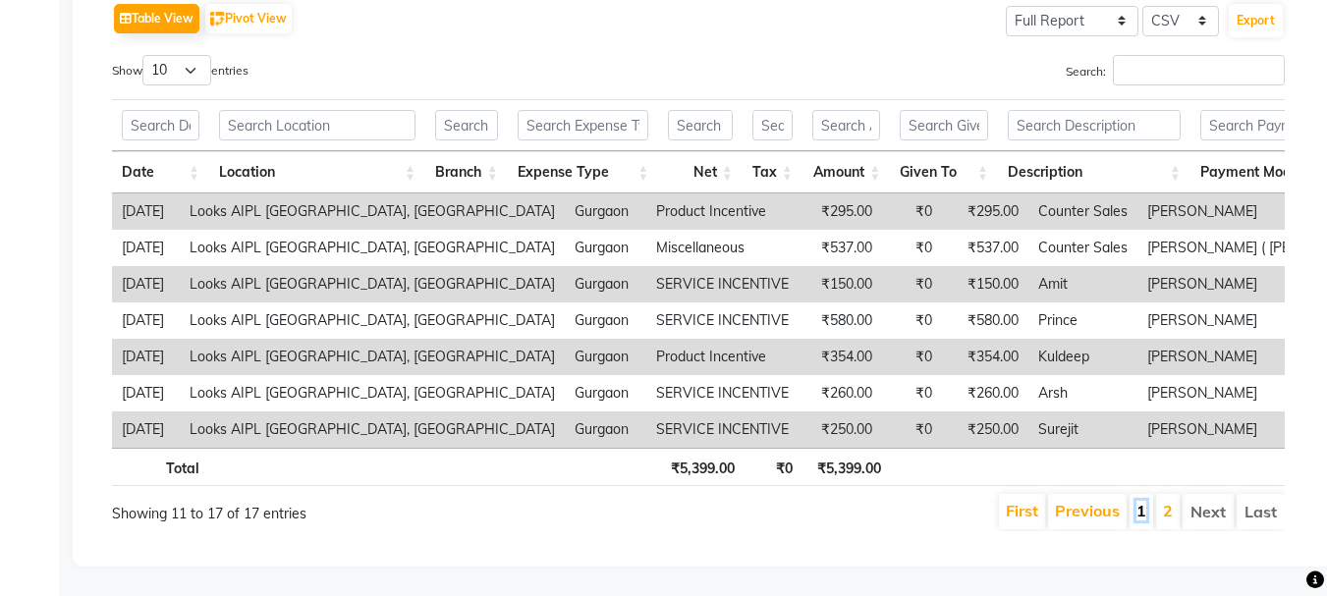
click at [1139, 501] on link "1" at bounding box center [1142, 511] width 10 height 20
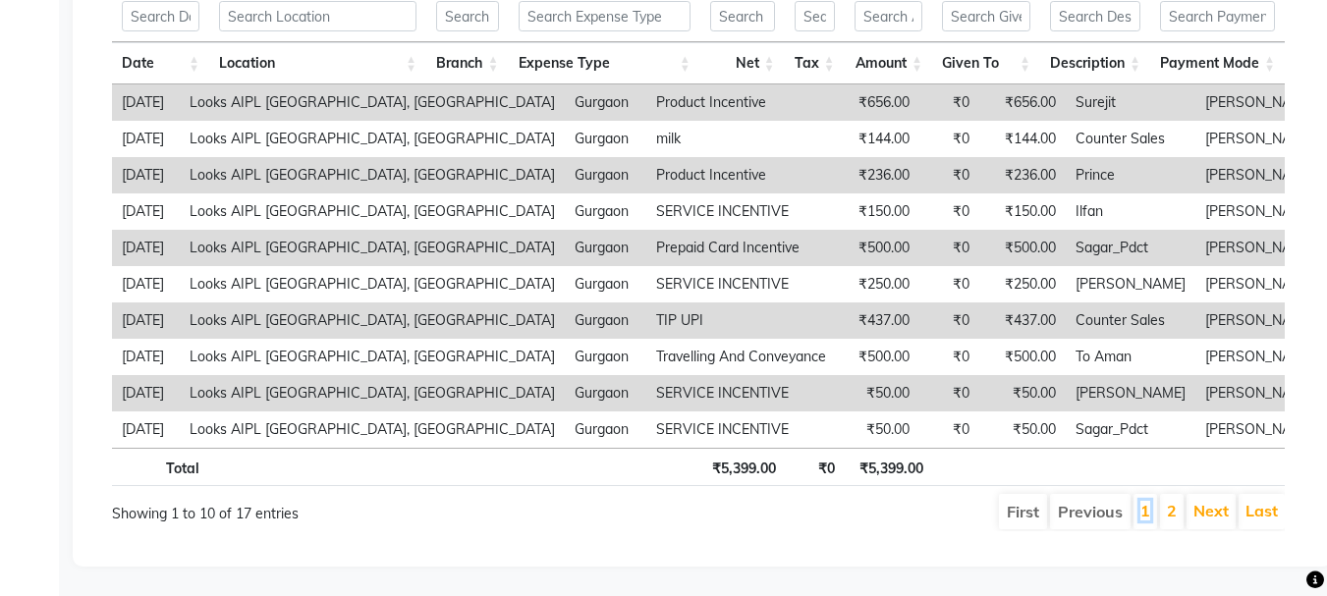
scroll to position [0, 0]
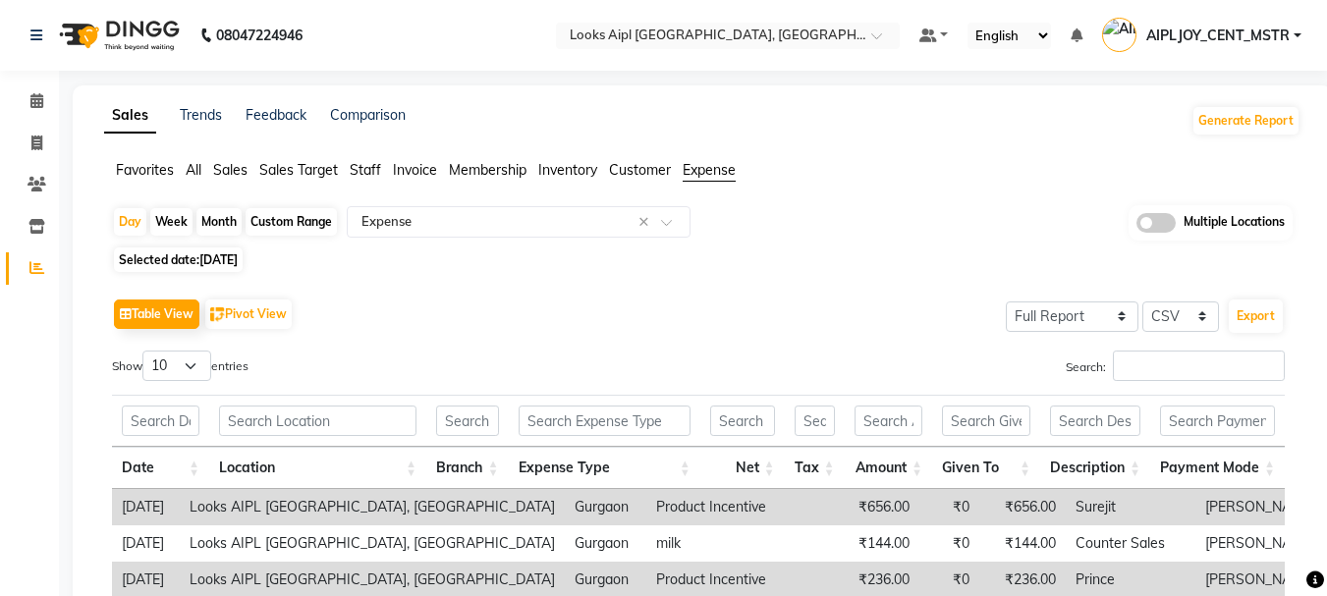
click at [223, 252] on span "[DATE]" at bounding box center [218, 259] width 38 height 15
select select "8"
select select "2025"
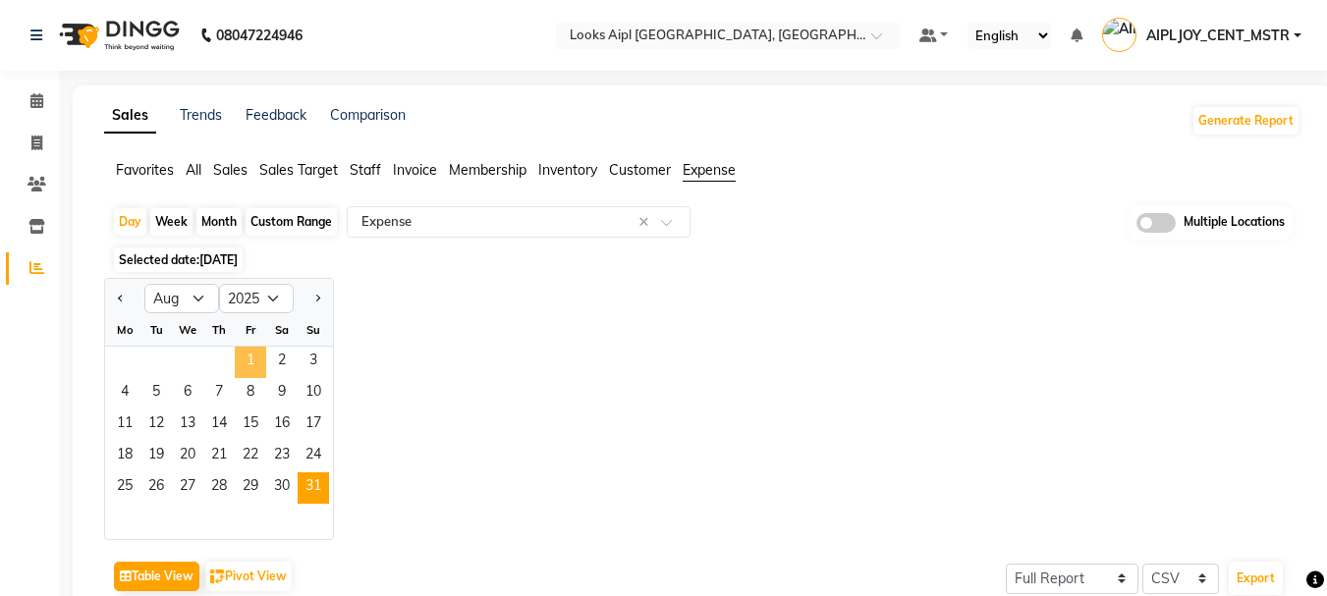
click at [253, 354] on span "1" at bounding box center [250, 362] width 31 height 31
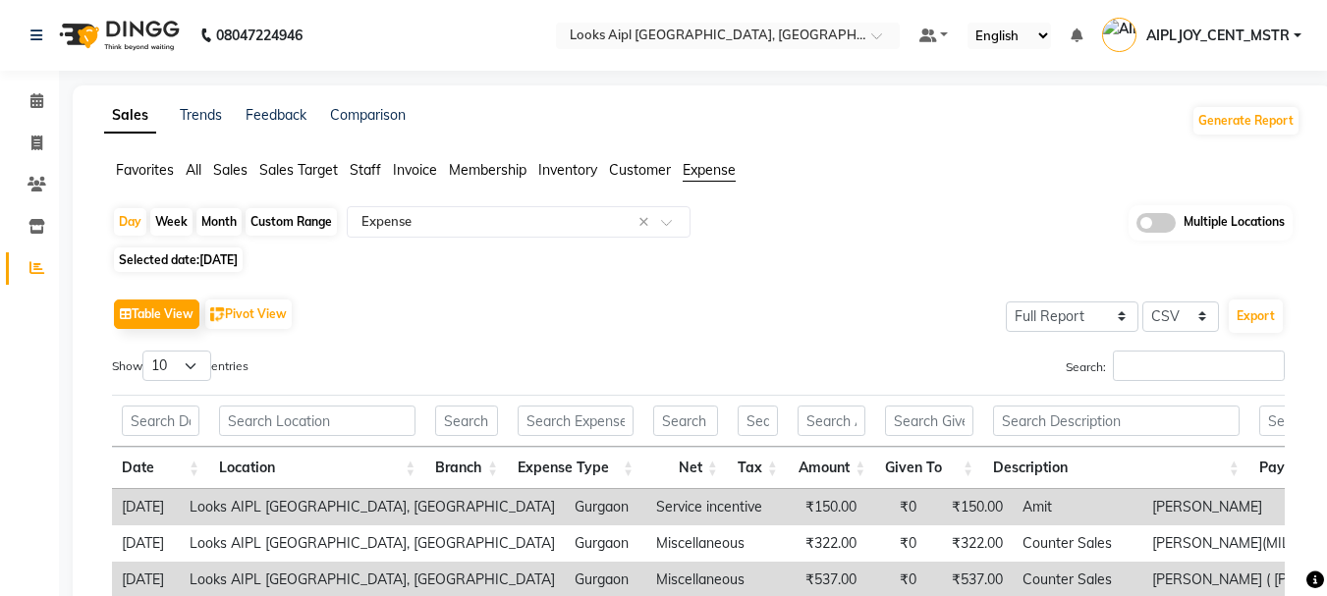
click at [295, 212] on div "Custom Range" at bounding box center [291, 222] width 91 height 28
select select "8"
select select "2025"
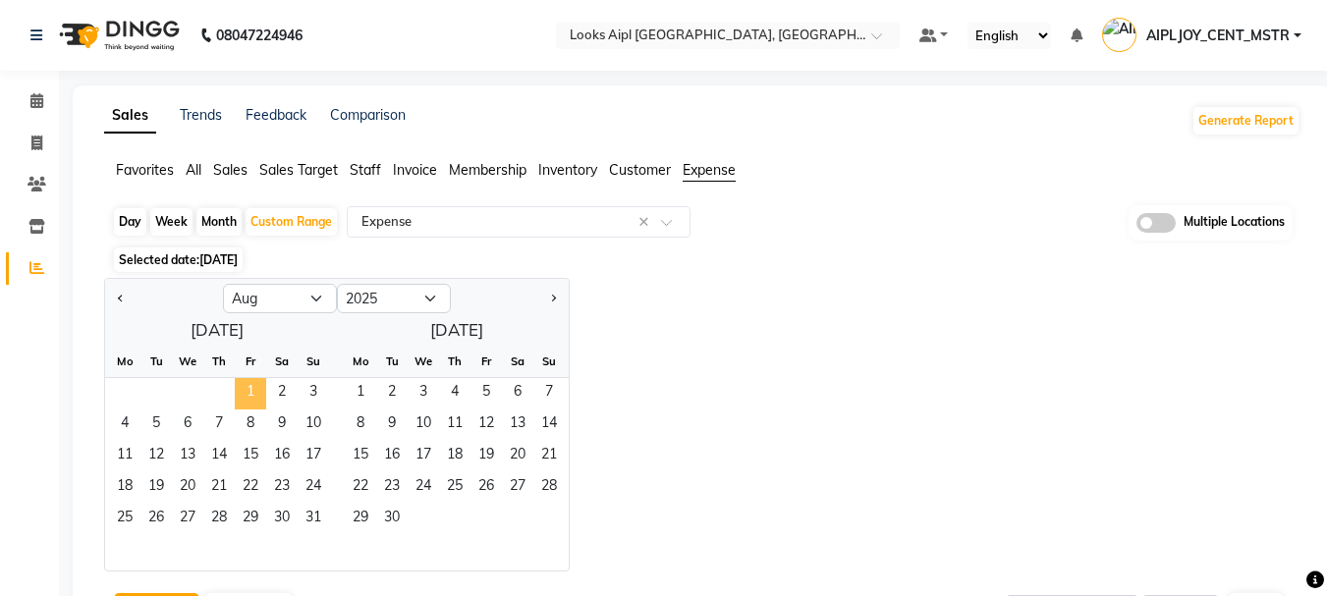
click at [249, 390] on span "1" at bounding box center [250, 393] width 31 height 31
click at [308, 521] on span "31" at bounding box center [313, 519] width 31 height 31
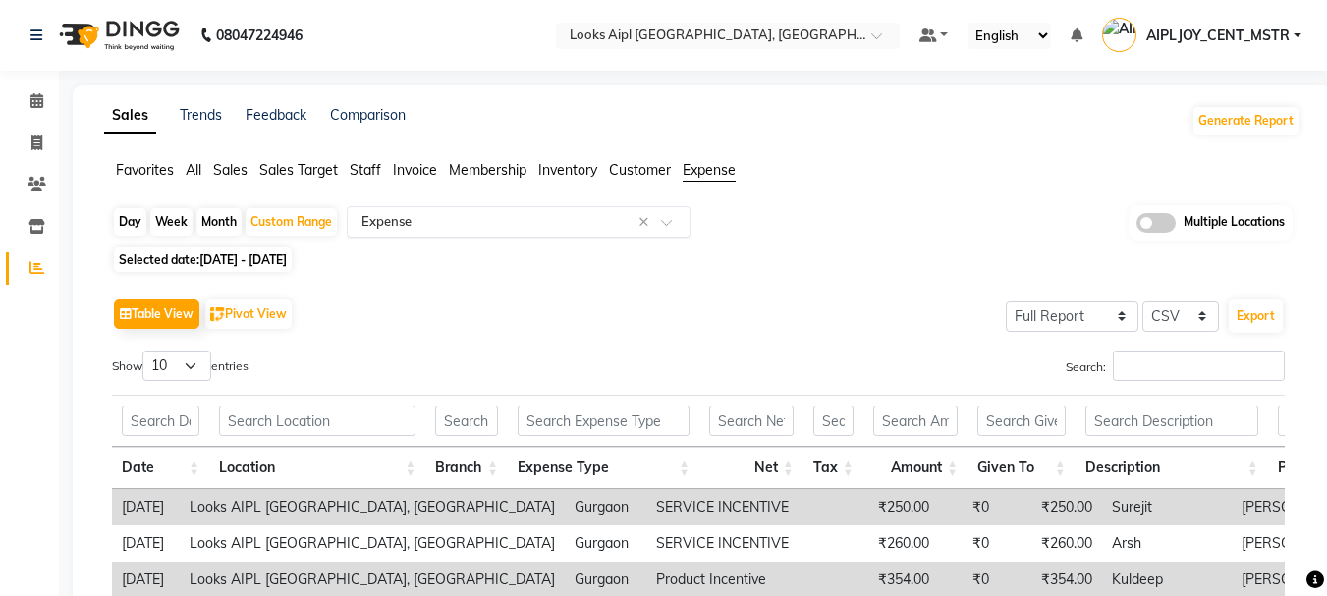
click at [584, 222] on input "text" at bounding box center [499, 222] width 283 height 20
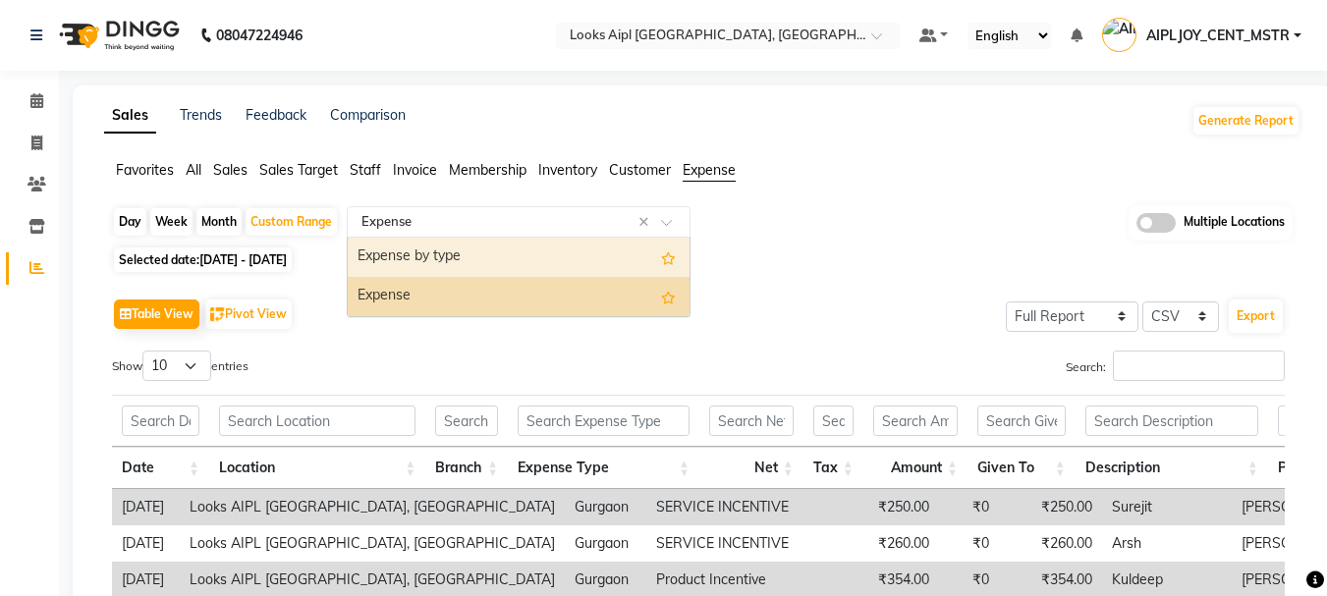
click at [494, 258] on div "Expense by type" at bounding box center [519, 257] width 342 height 39
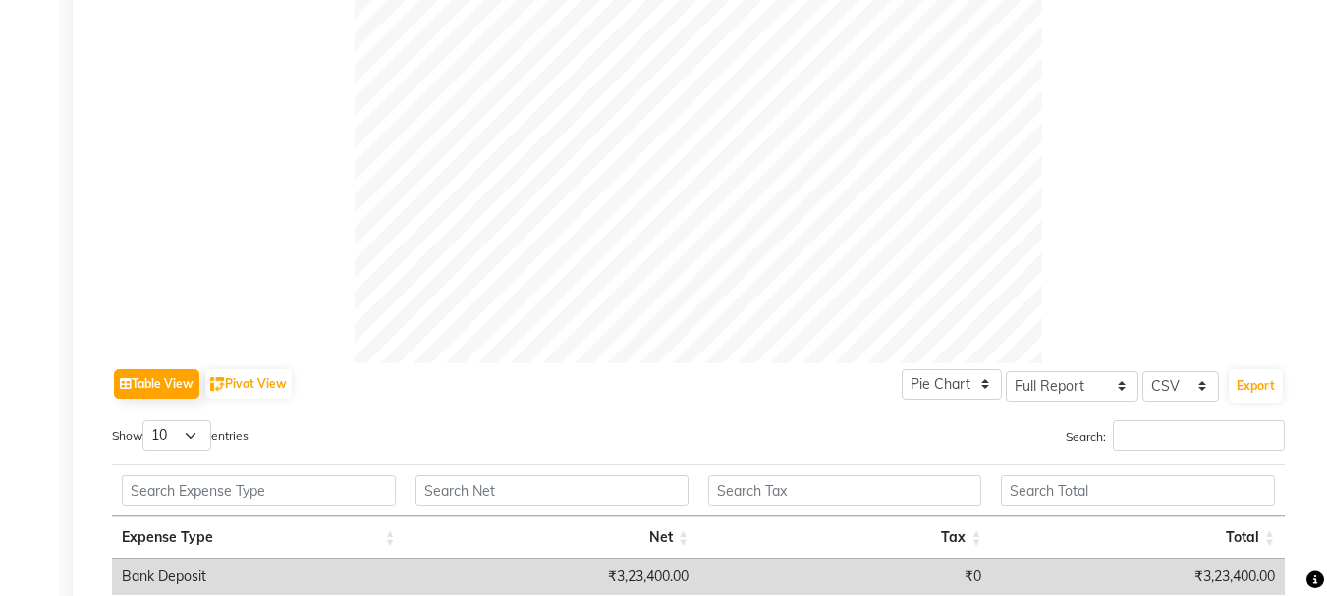
scroll to position [640, 0]
